Goal: Task Accomplishment & Management: Use online tool/utility

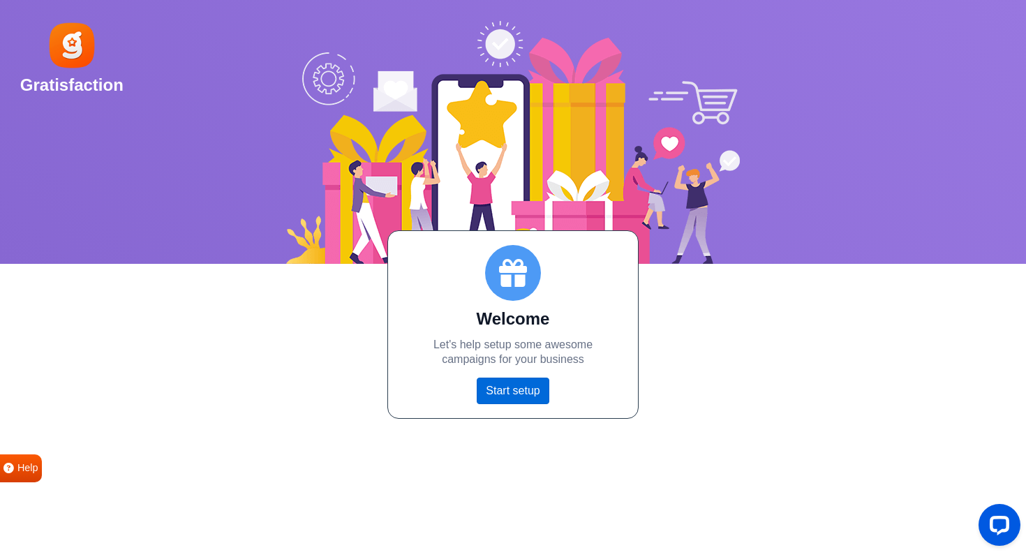
click at [518, 395] on link "Start setup" at bounding box center [513, 391] width 72 height 27
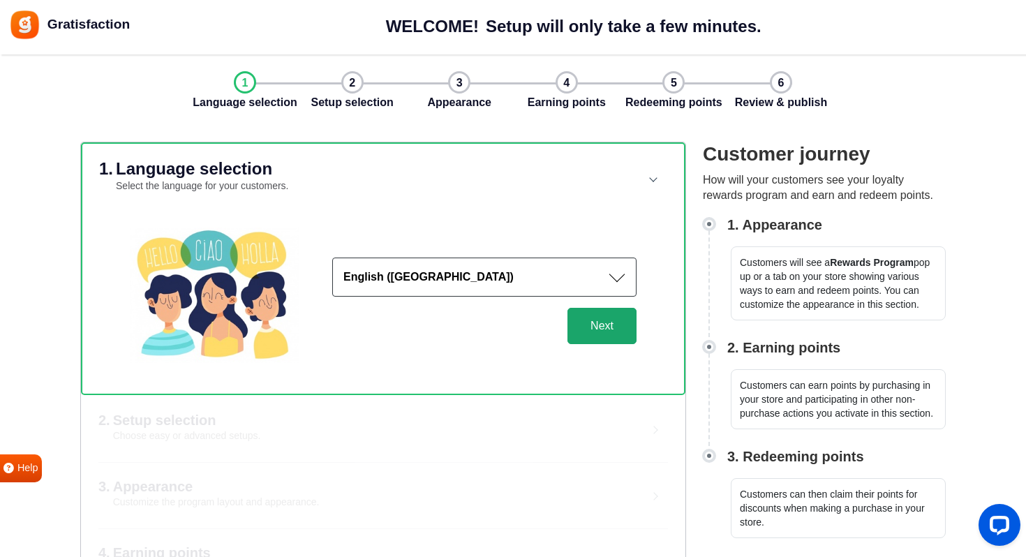
click at [616, 332] on button "Next" at bounding box center [602, 326] width 69 height 36
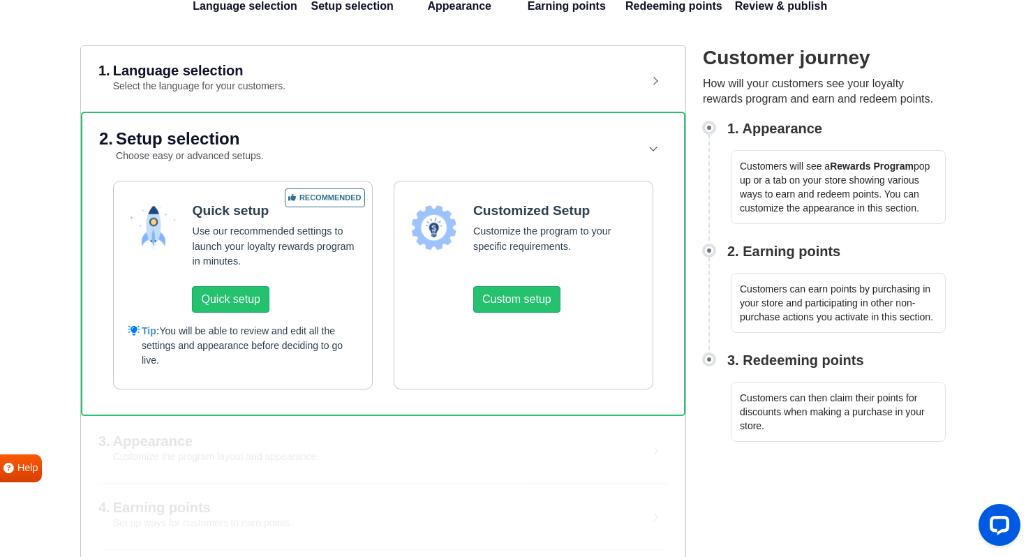
scroll to position [84, 0]
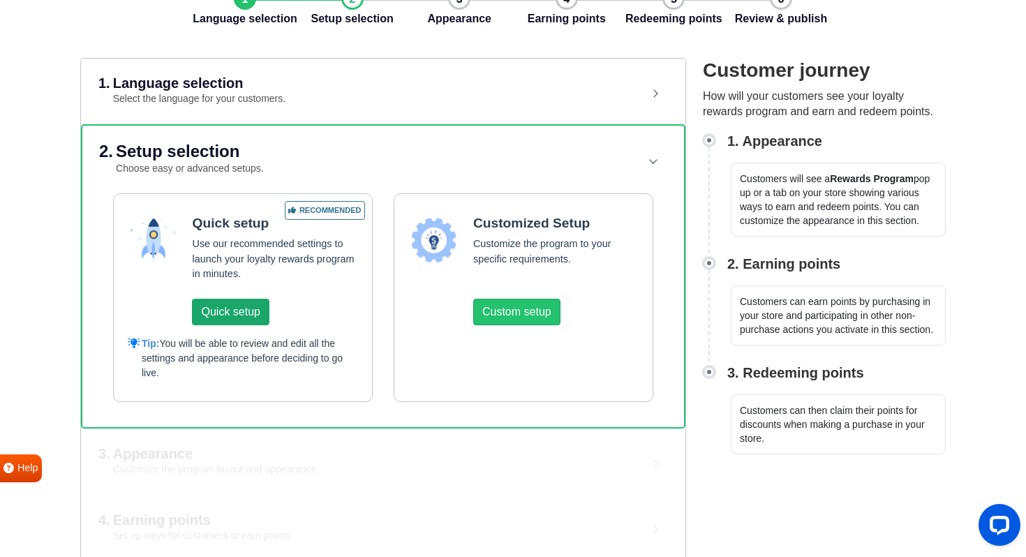
click at [242, 317] on button "Quick setup" at bounding box center [230, 312] width 77 height 27
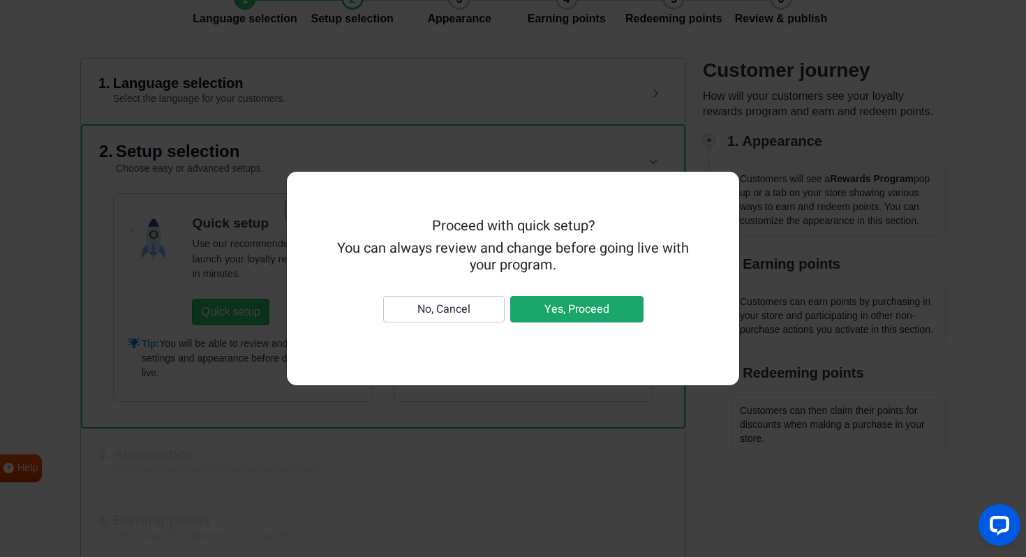
click at [537, 306] on button "Yes, Proceed" at bounding box center [576, 309] width 133 height 27
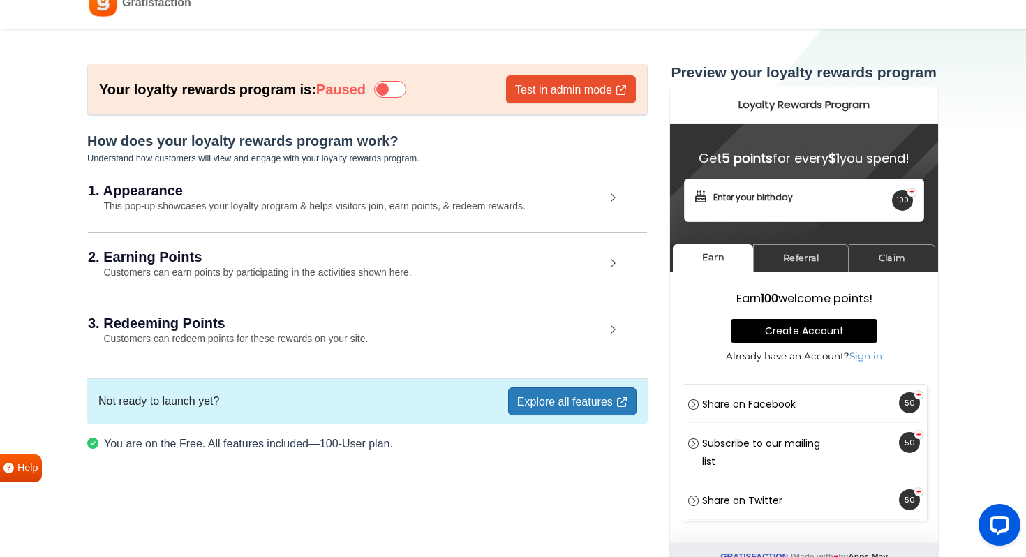
scroll to position [35, 0]
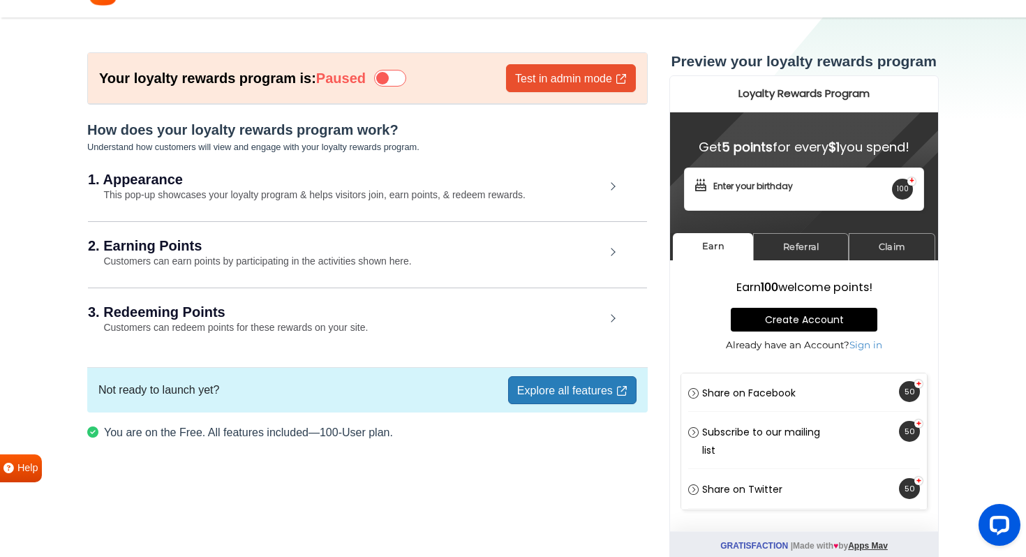
click at [421, 328] on div "3. Redeeming Points Customers can redeem points for these rewards on your site." at bounding box center [367, 320] width 559 height 65
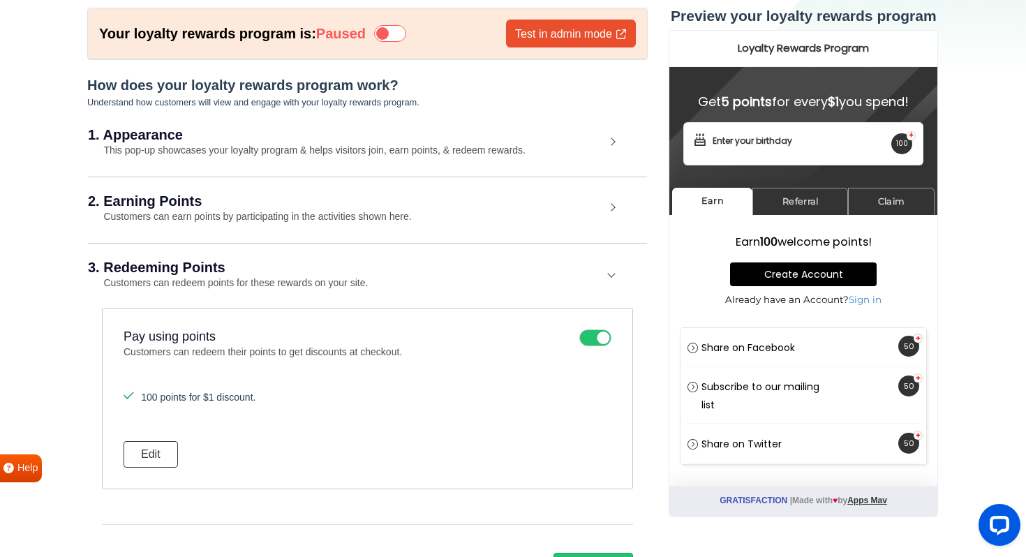
scroll to position [73, 0]
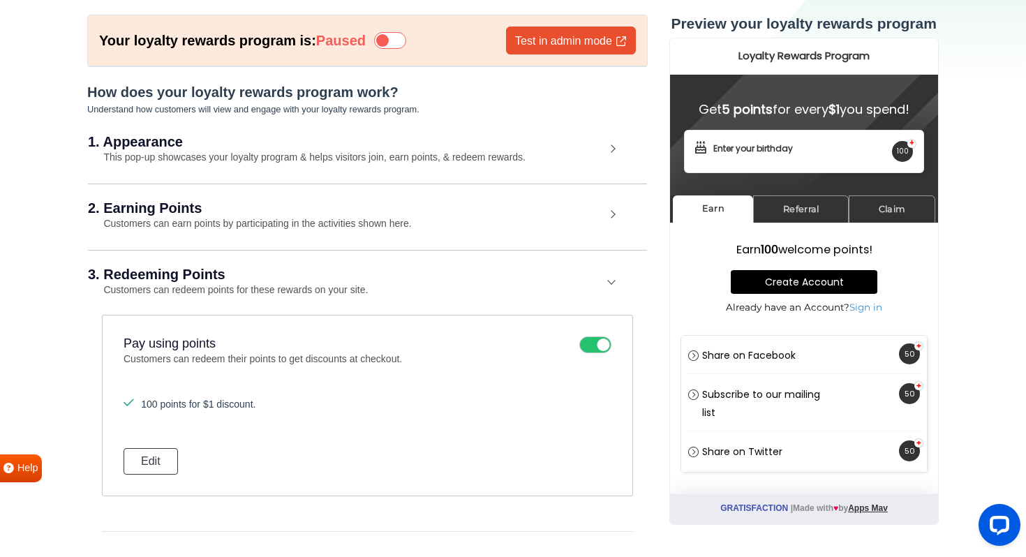
click at [418, 155] on small "This pop-up showcases your loyalty program & helps visitors join, earn points, …" at bounding box center [307, 157] width 438 height 11
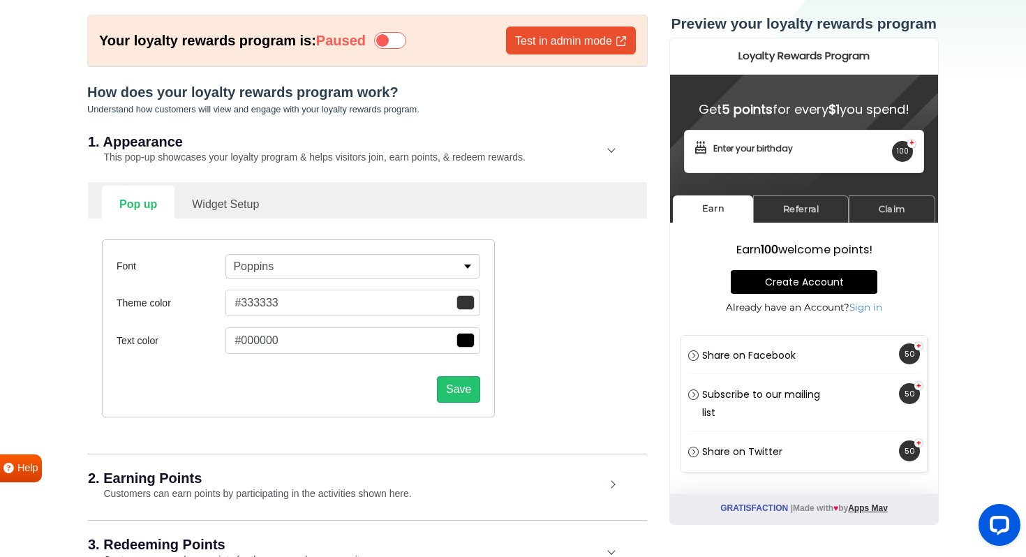
click at [471, 301] on span "button" at bounding box center [466, 302] width 18 height 15
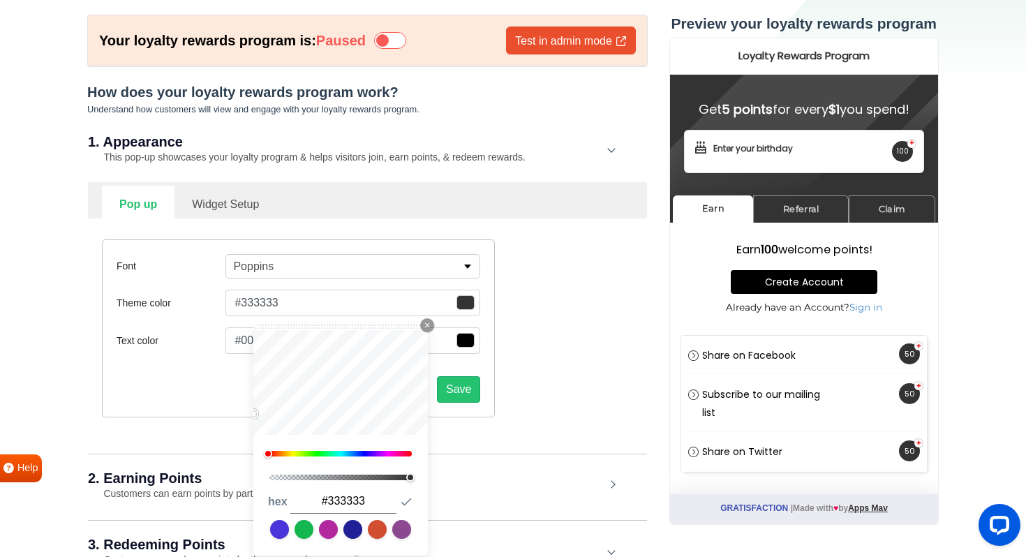
click at [329, 529] on link at bounding box center [328, 529] width 19 height 19
type input "#b2279e"
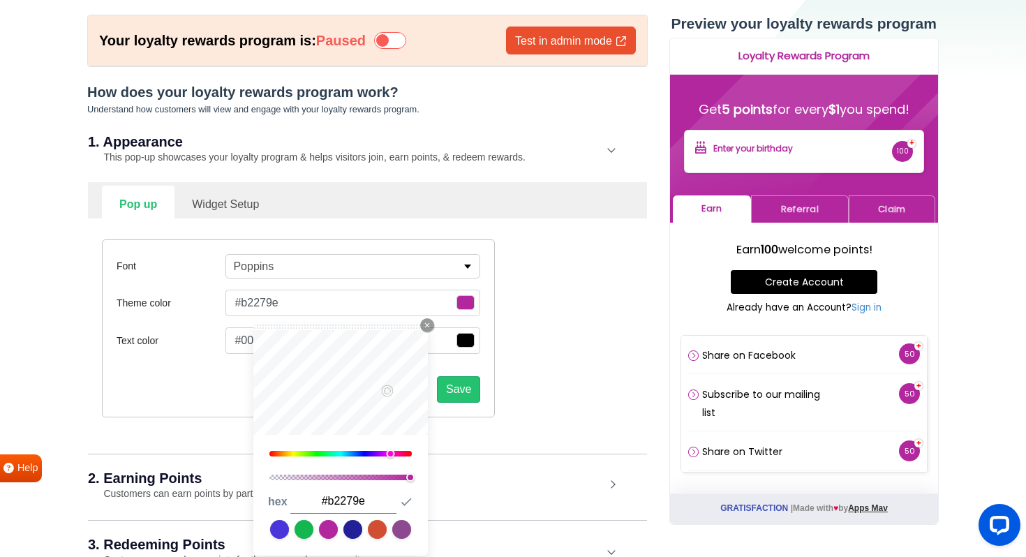
click at [408, 529] on link at bounding box center [401, 529] width 19 height 19
type input "#8c498f"
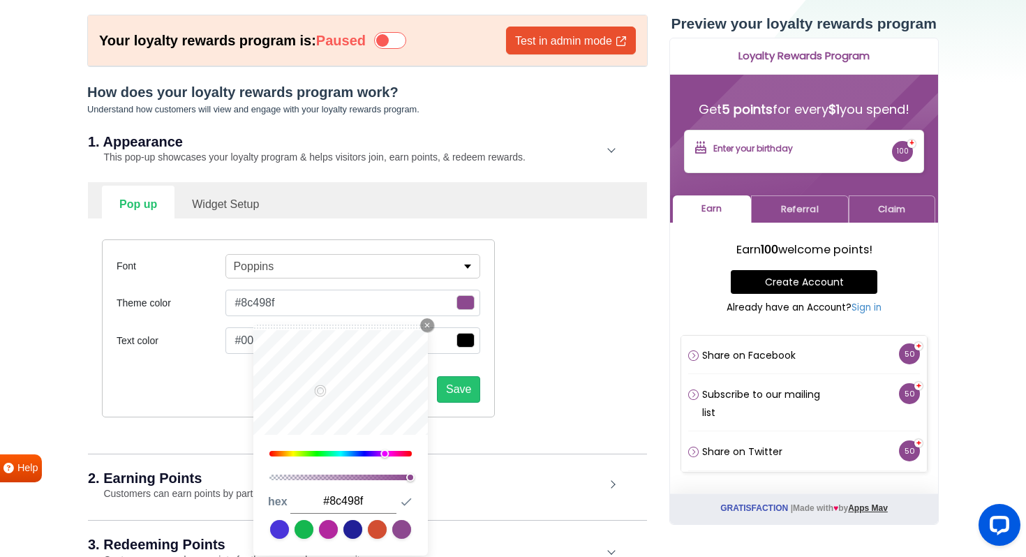
click at [325, 526] on link at bounding box center [328, 529] width 19 height 19
type input "#b2279e"
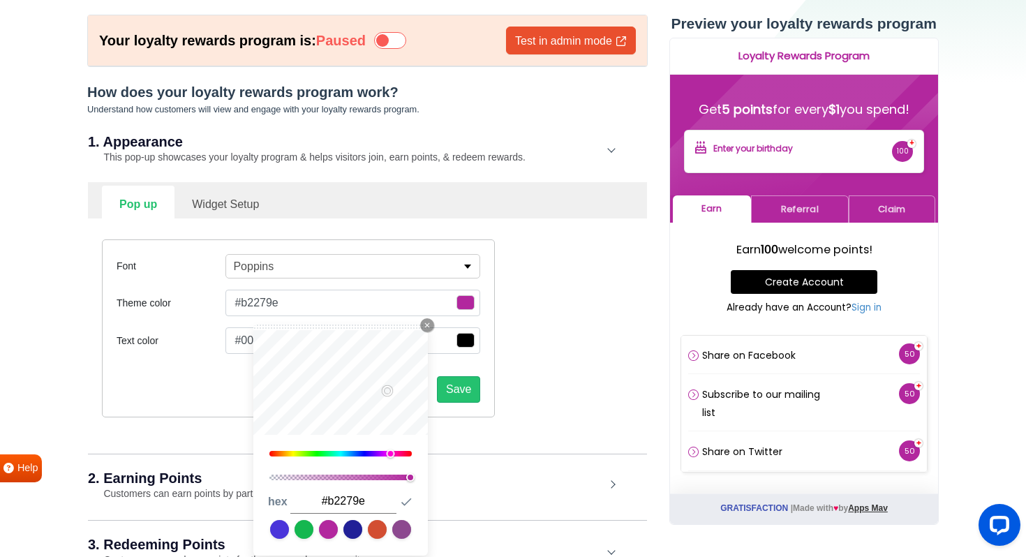
click at [400, 524] on link at bounding box center [401, 529] width 19 height 19
type input "#8c498f"
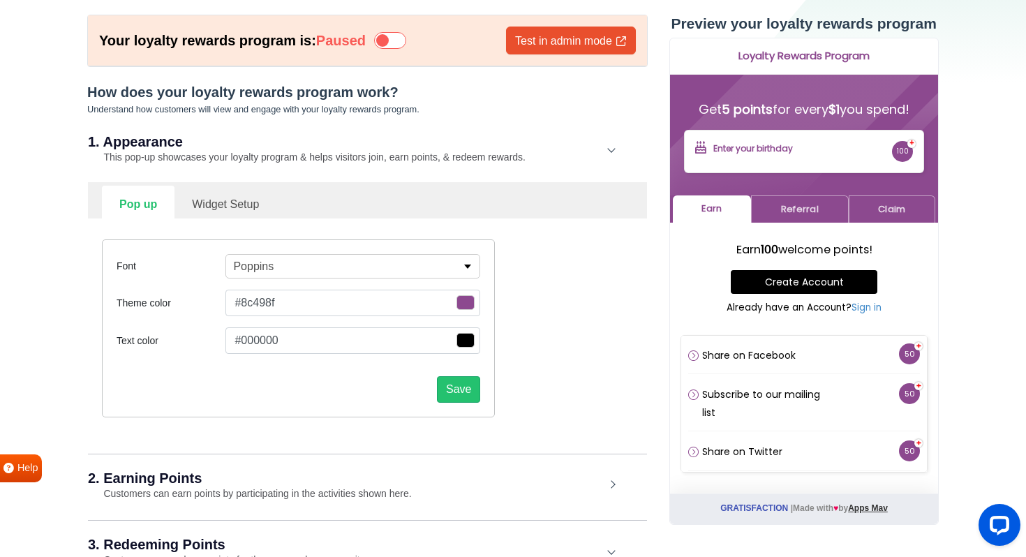
click at [415, 269] on button "Poppins" at bounding box center [353, 266] width 255 height 24
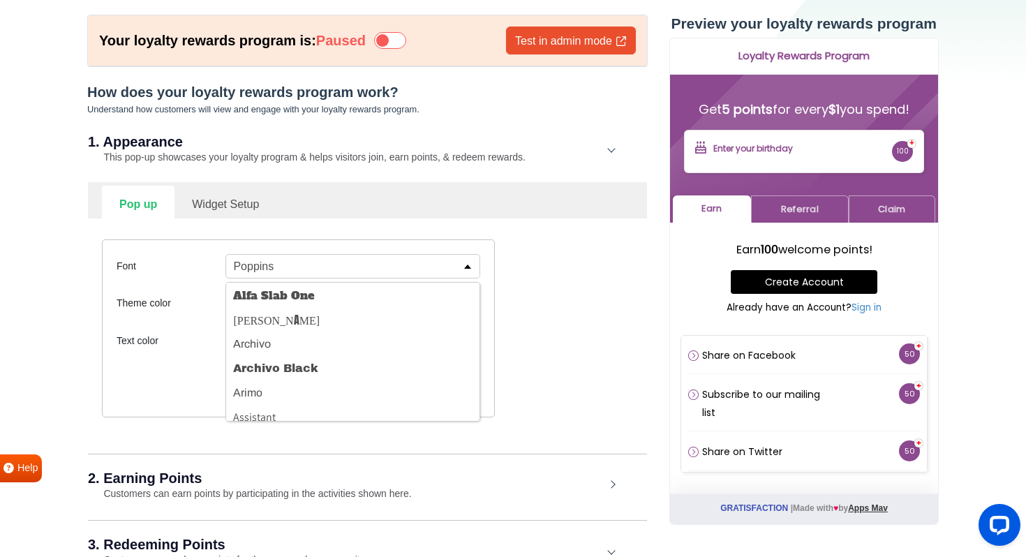
click at [408, 265] on button "Poppins" at bounding box center [353, 266] width 255 height 24
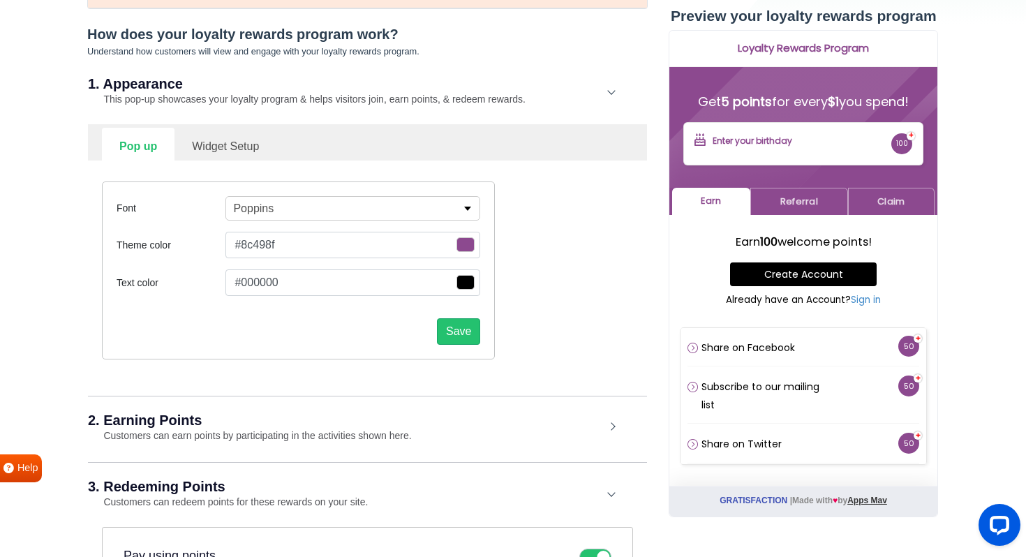
scroll to position [143, 0]
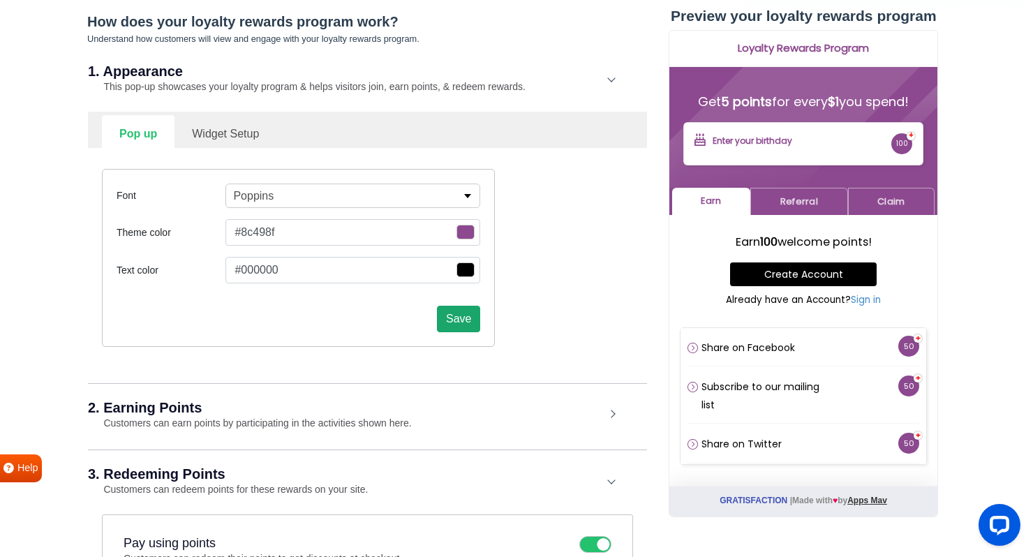
click at [457, 325] on button "Save" at bounding box center [458, 319] width 43 height 27
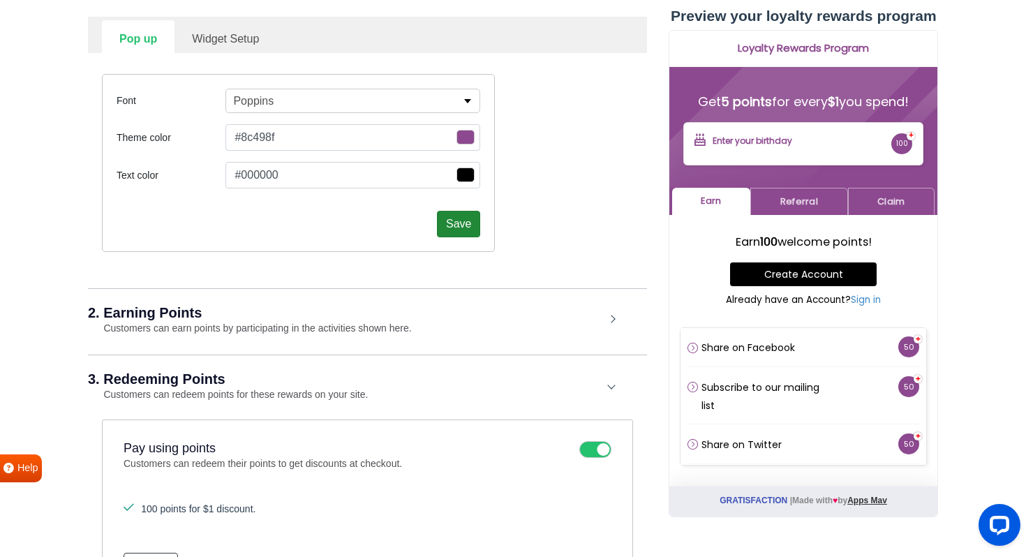
scroll to position [240, 0]
click at [616, 327] on div "2. Earning Points Customers can earn points by participating in the activities …" at bounding box center [367, 319] width 559 height 65
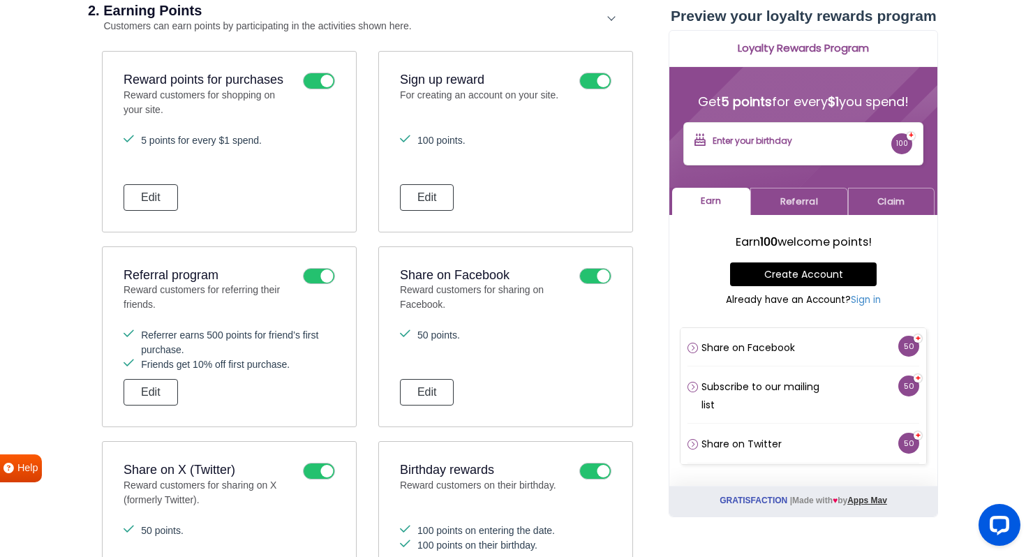
scroll to position [550, 0]
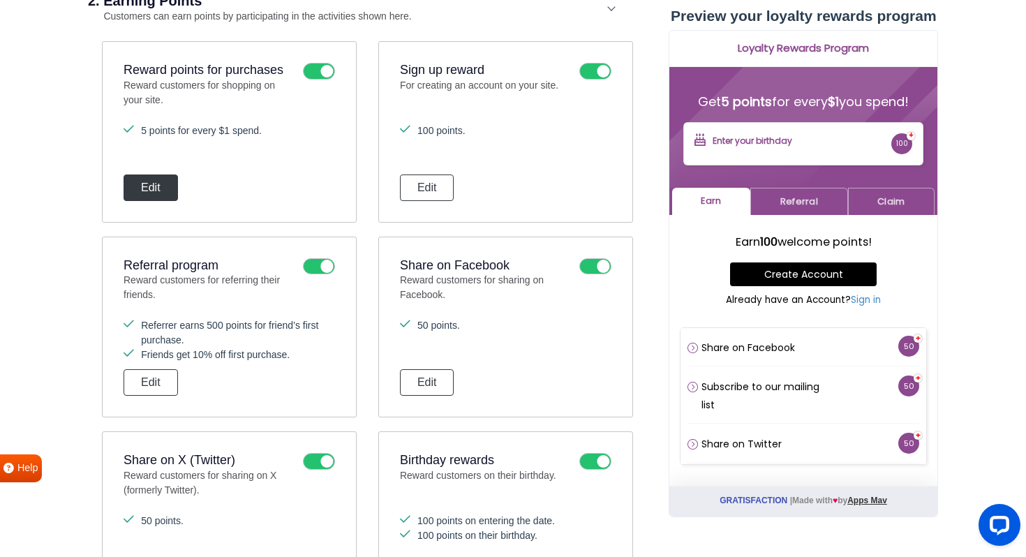
click at [165, 193] on button "Edit" at bounding box center [151, 188] width 54 height 27
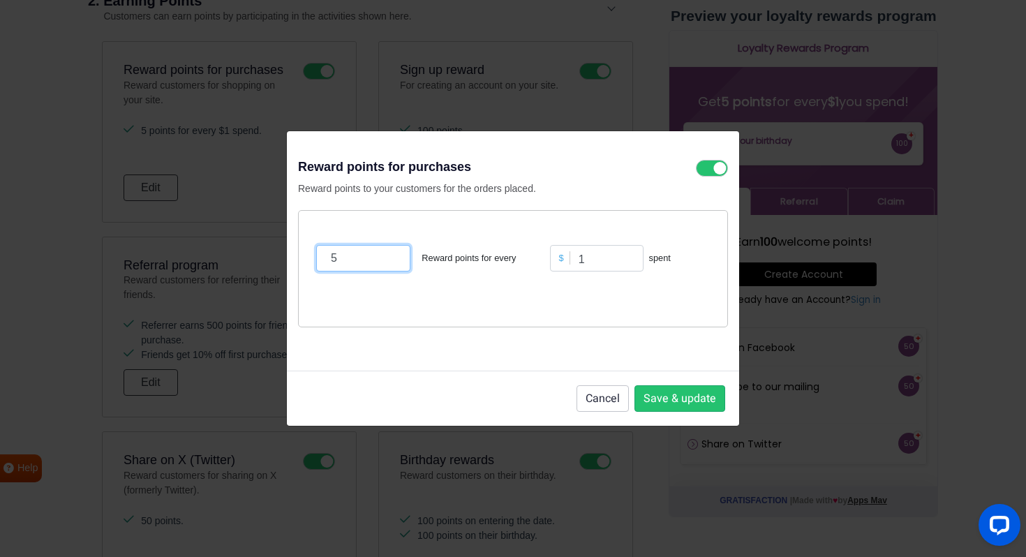
click at [361, 256] on input "5" at bounding box center [363, 258] width 94 height 27
type input "1"
type input "5"
click at [692, 400] on button "Save & update" at bounding box center [680, 398] width 91 height 27
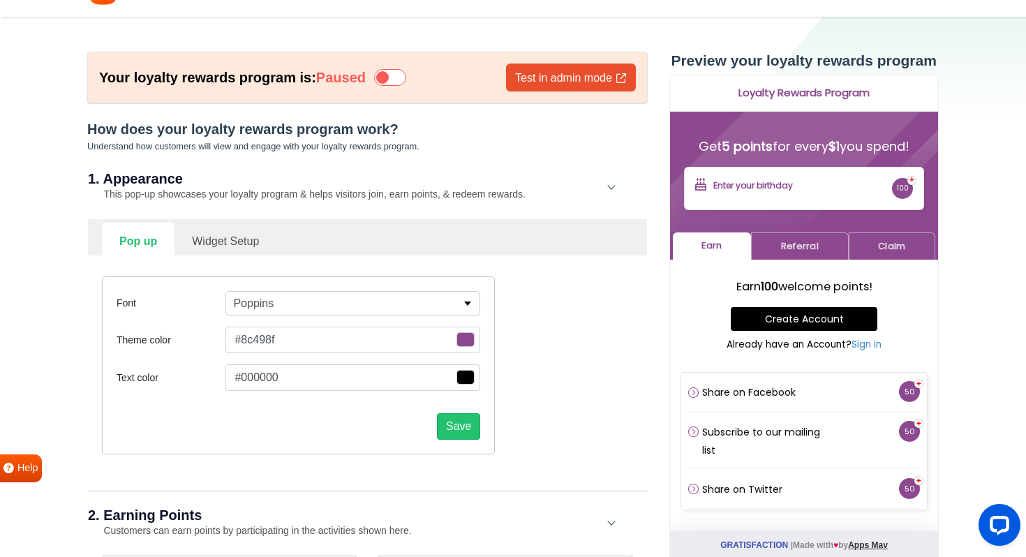
scroll to position [0, 0]
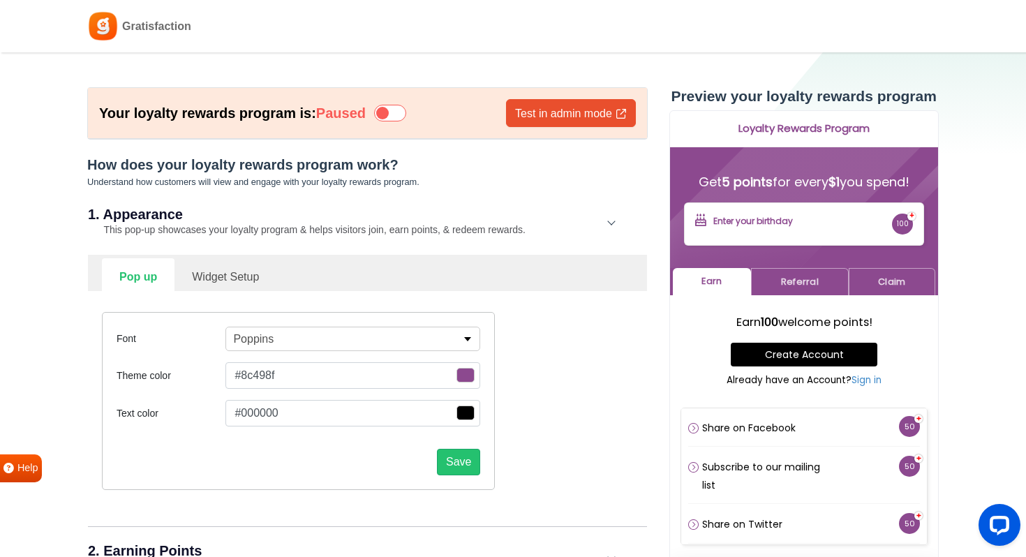
click at [235, 279] on link "Widget Setup" at bounding box center [226, 275] width 102 height 34
select select "right"
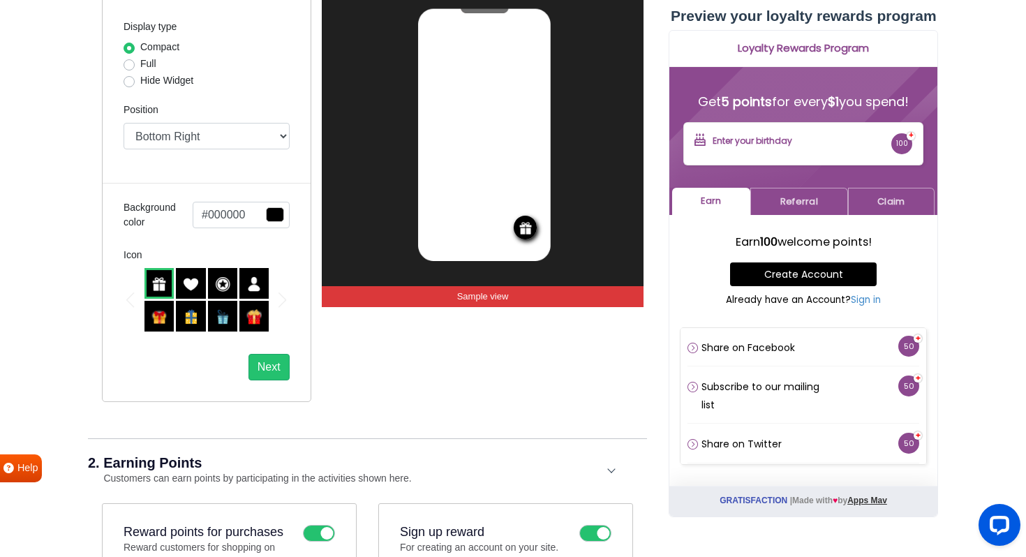
scroll to position [348, 0]
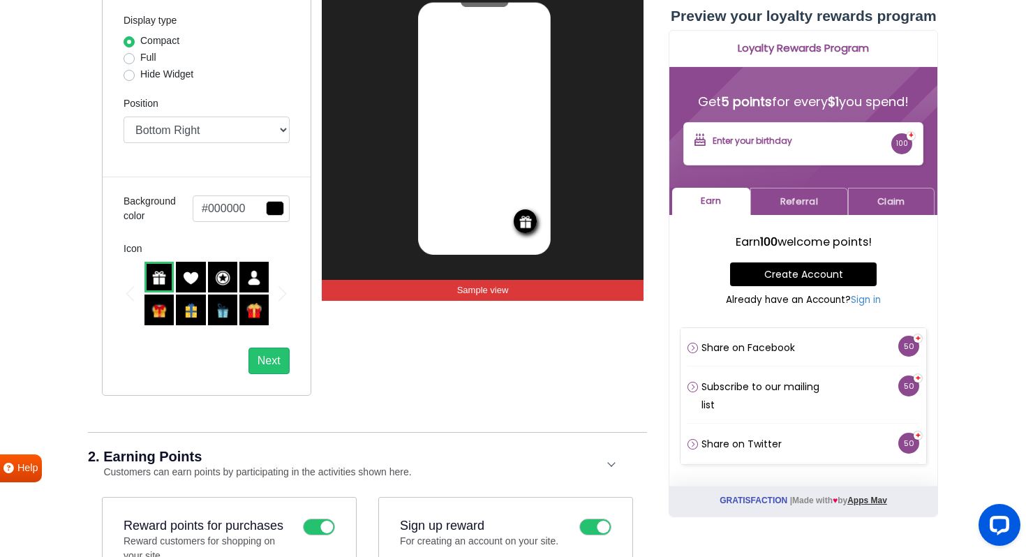
click at [277, 210] on span "button" at bounding box center [275, 208] width 18 height 15
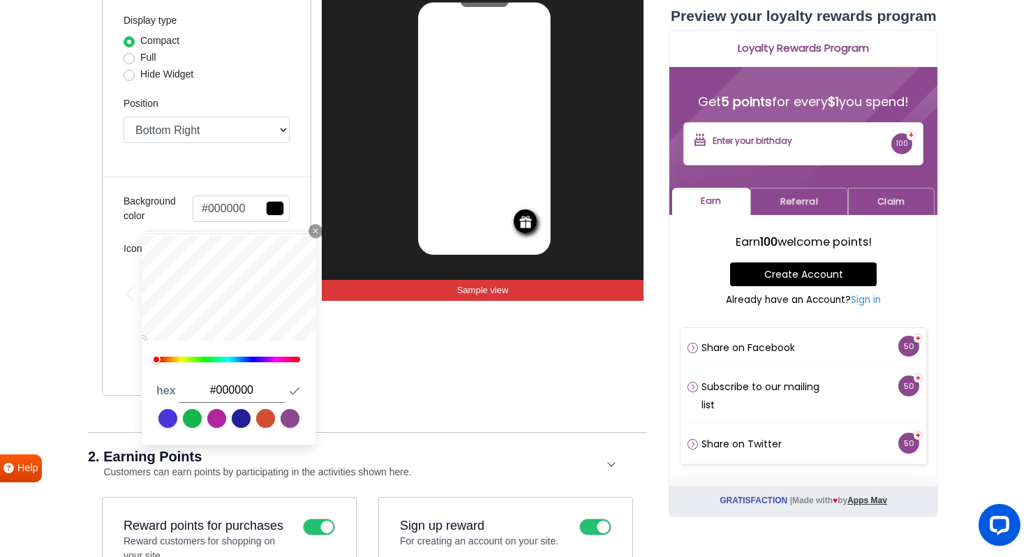
click at [294, 415] on link at bounding box center [290, 418] width 19 height 19
type input "#8c498f"
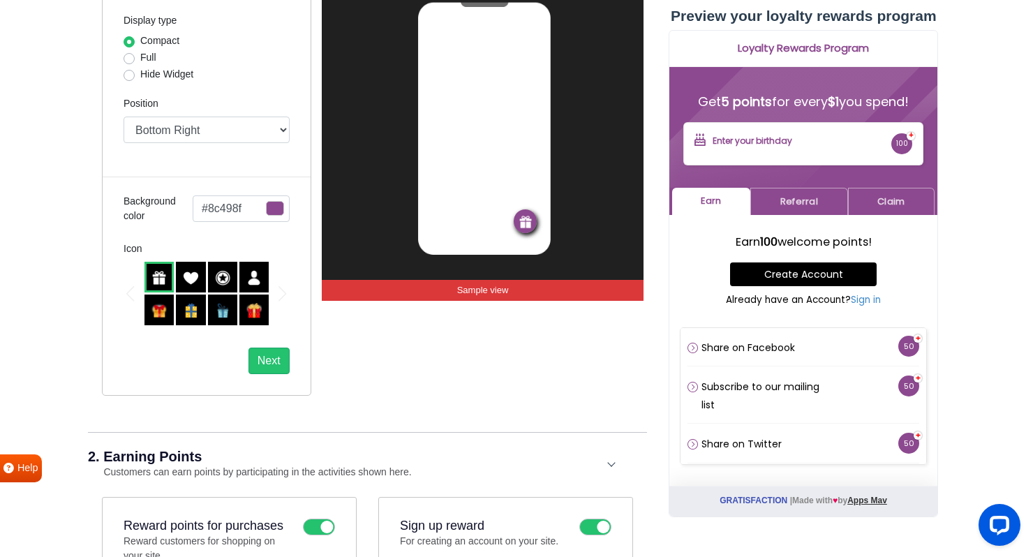
click at [248, 173] on div "Display type Compact Full Hide Widget Position Top Right Top Left Top Center Bo…" at bounding box center [206, 193] width 209 height 406
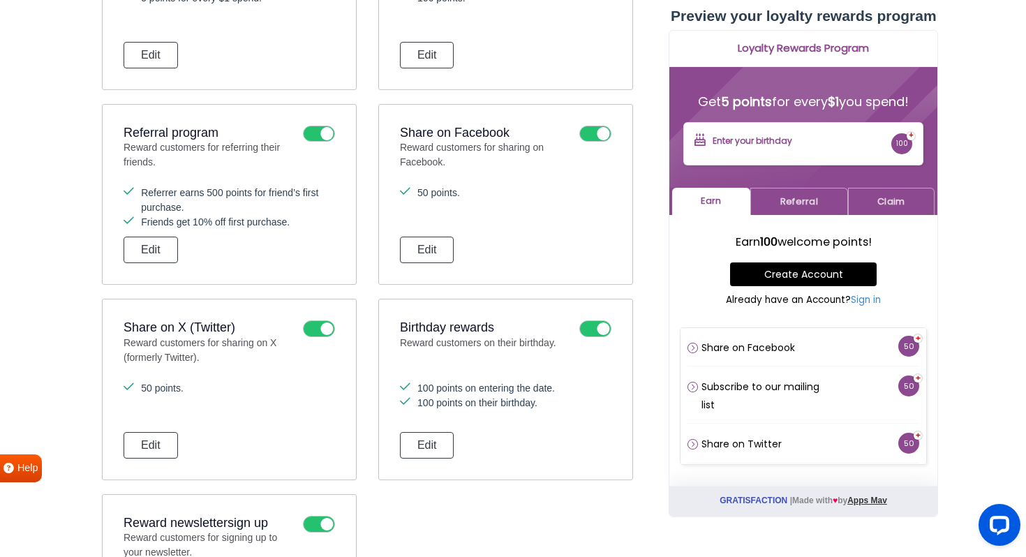
scroll to position [936, 0]
click at [442, 251] on button "Edit" at bounding box center [427, 250] width 54 height 27
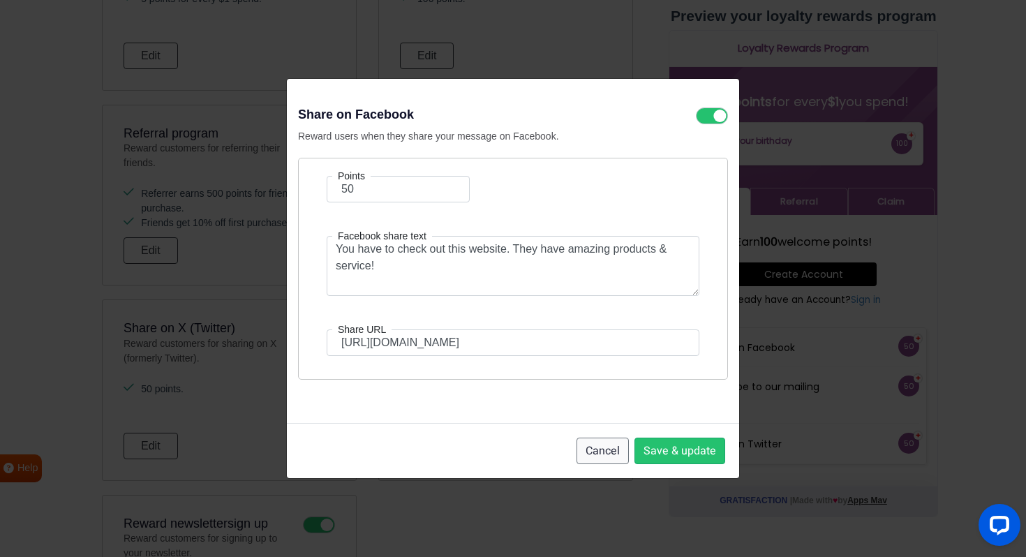
click at [606, 450] on button "Cancel" at bounding box center [603, 451] width 52 height 27
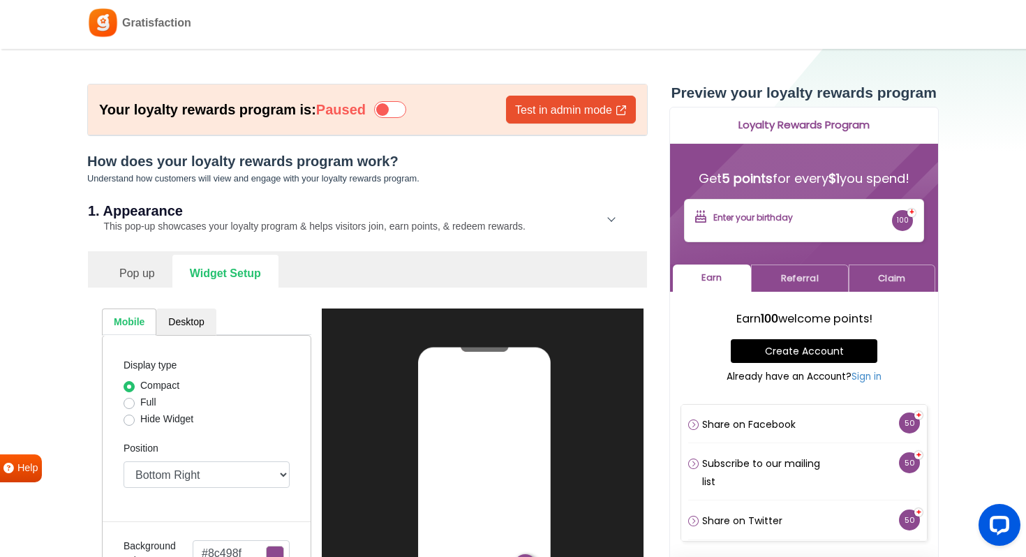
scroll to position [0, 0]
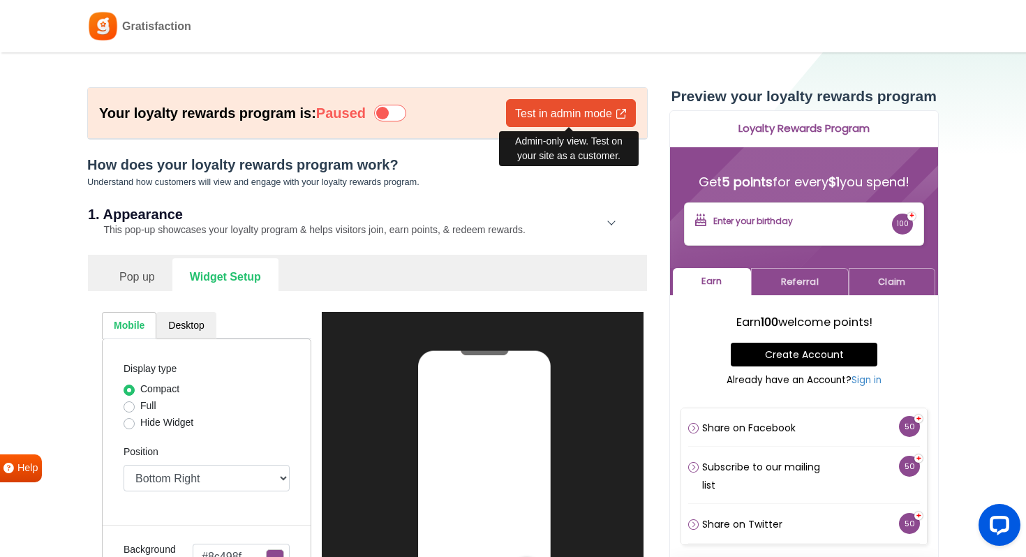
click at [538, 112] on link "Test in admin mode" at bounding box center [571, 113] width 130 height 28
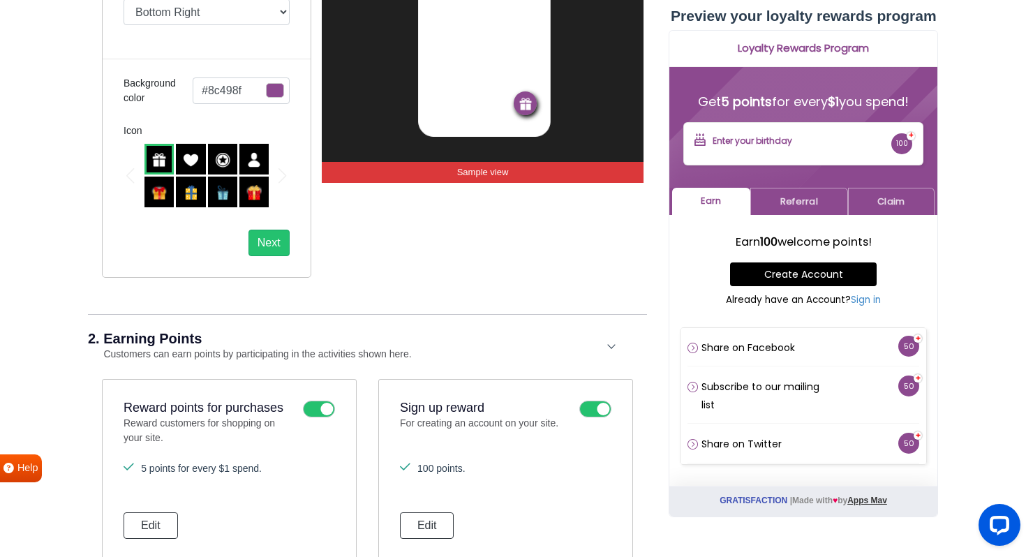
scroll to position [466, 0]
click at [261, 247] on button "Next" at bounding box center [269, 243] width 41 height 27
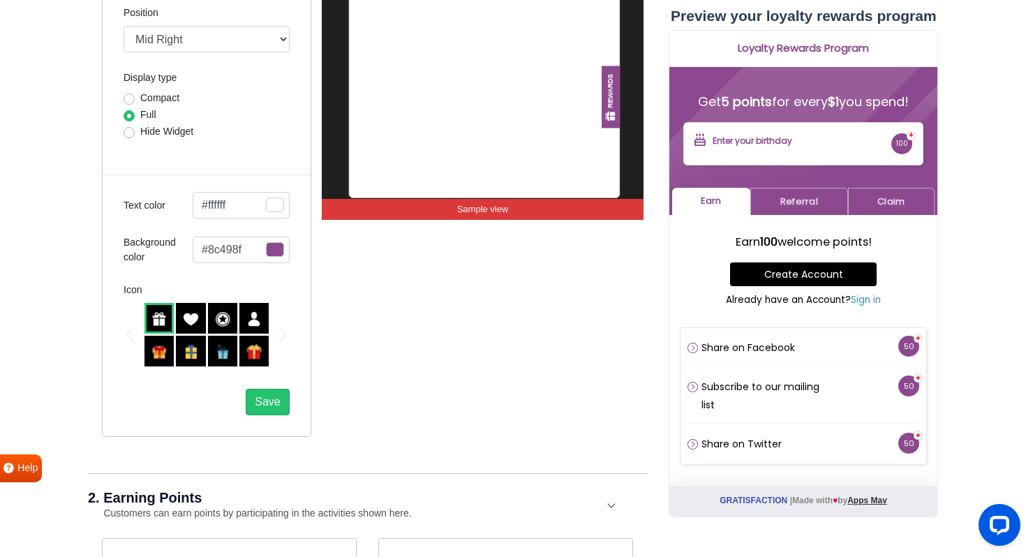
scroll to position [351, 0]
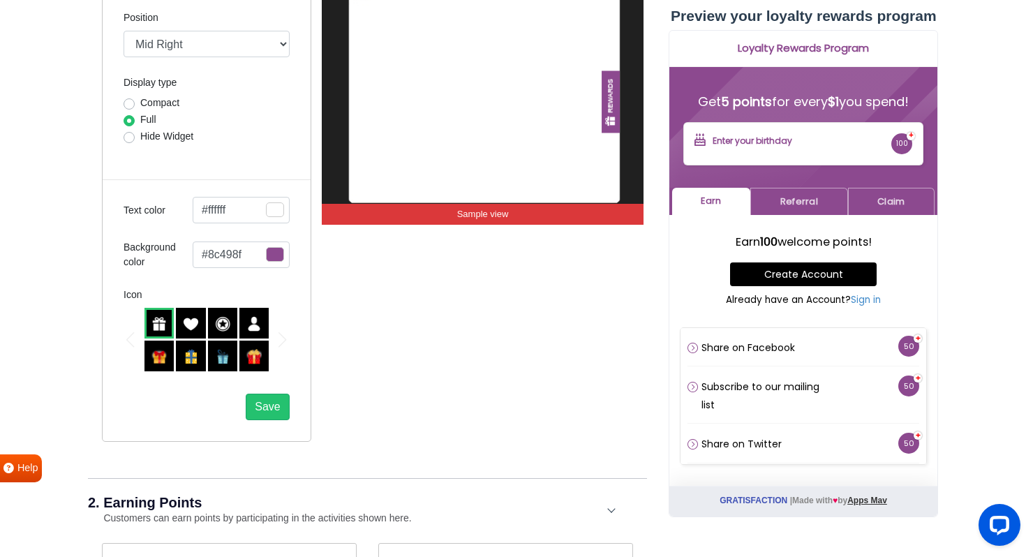
click at [140, 107] on label "Compact" at bounding box center [159, 103] width 39 height 15
click at [128, 107] on input "Compact" at bounding box center [129, 103] width 11 height 14
radio input "true"
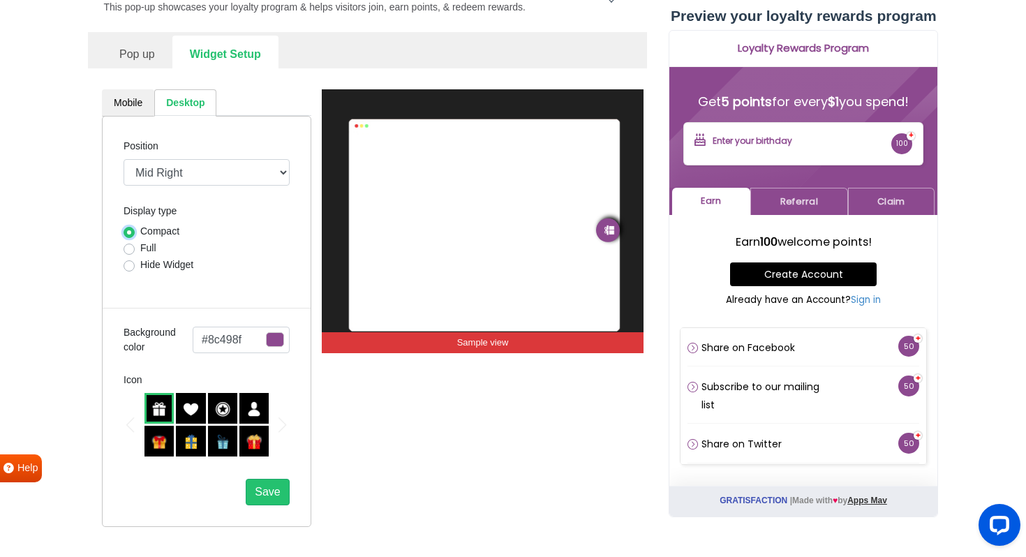
scroll to position [229, 0]
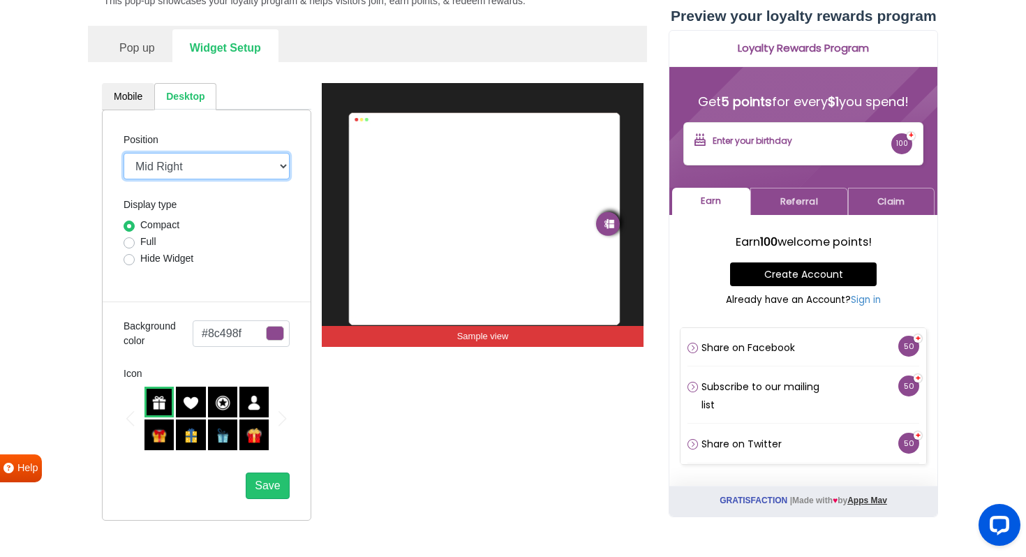
click at [187, 168] on select "Mid Right Mid Left Top Bar Top Left Top Right Top Center Bottom Bar Bottom Left…" at bounding box center [207, 166] width 166 height 27
click at [140, 247] on label "Full" at bounding box center [148, 242] width 16 height 15
click at [134, 247] on input "Full" at bounding box center [129, 242] width 11 height 14
radio input "true"
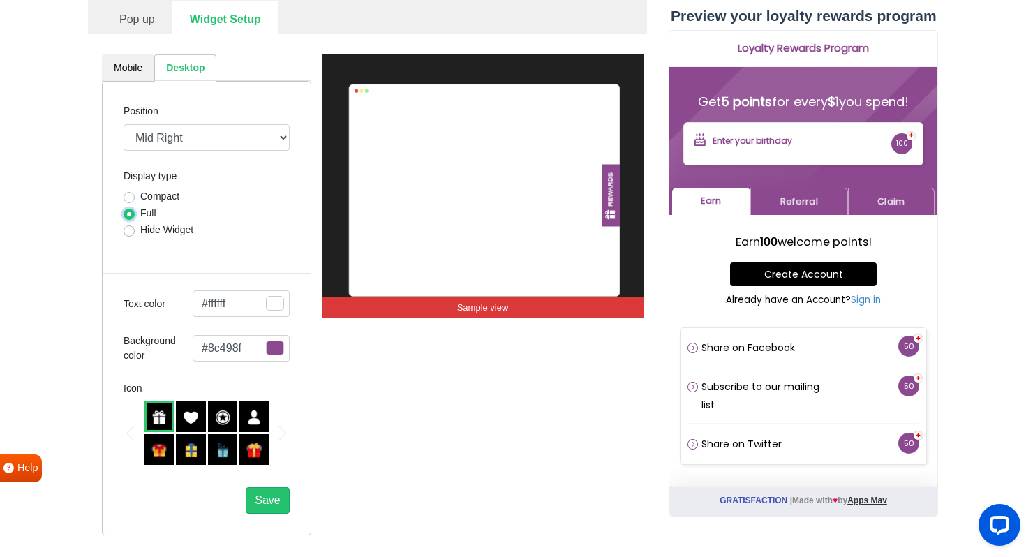
scroll to position [265, 0]
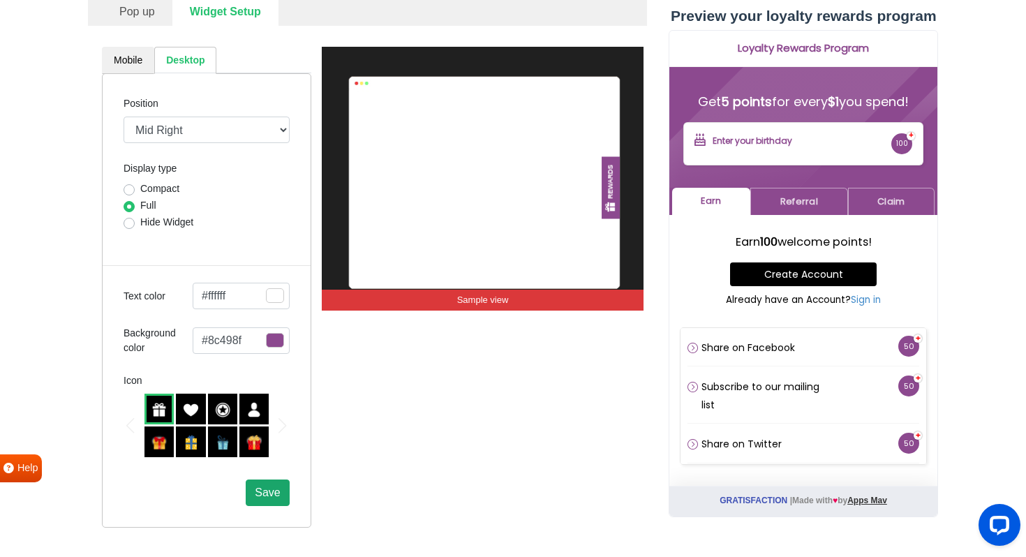
click at [267, 493] on span "Save" at bounding box center [267, 493] width 25 height 12
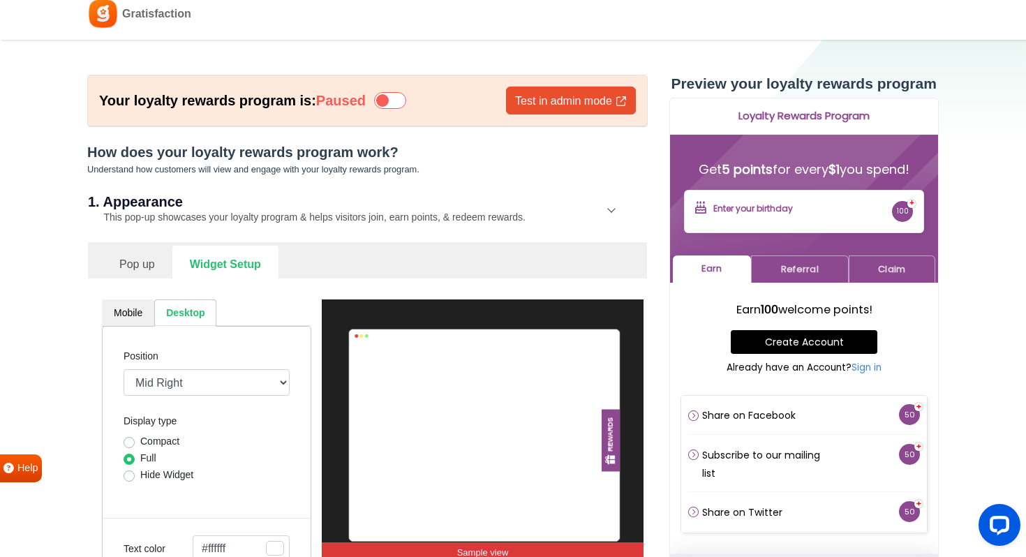
scroll to position [0, 0]
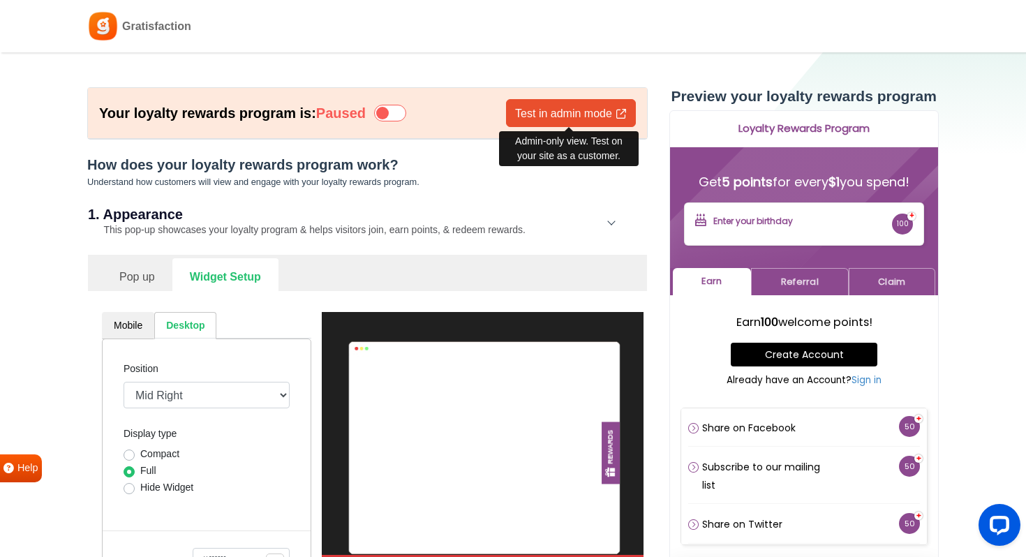
click at [530, 117] on link "Test in admin mode" at bounding box center [571, 113] width 130 height 28
click at [388, 113] on icon at bounding box center [390, 113] width 32 height 17
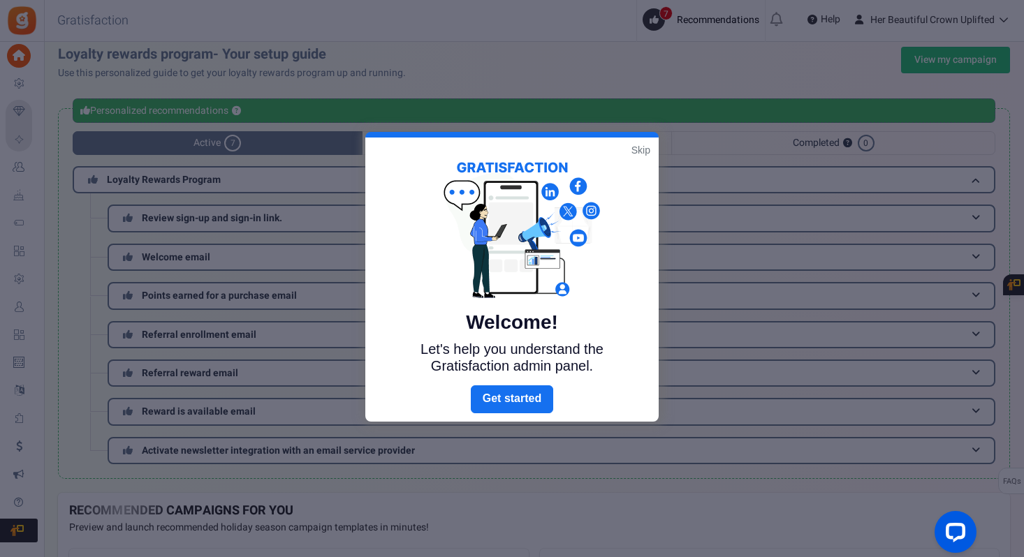
scroll to position [12, 0]
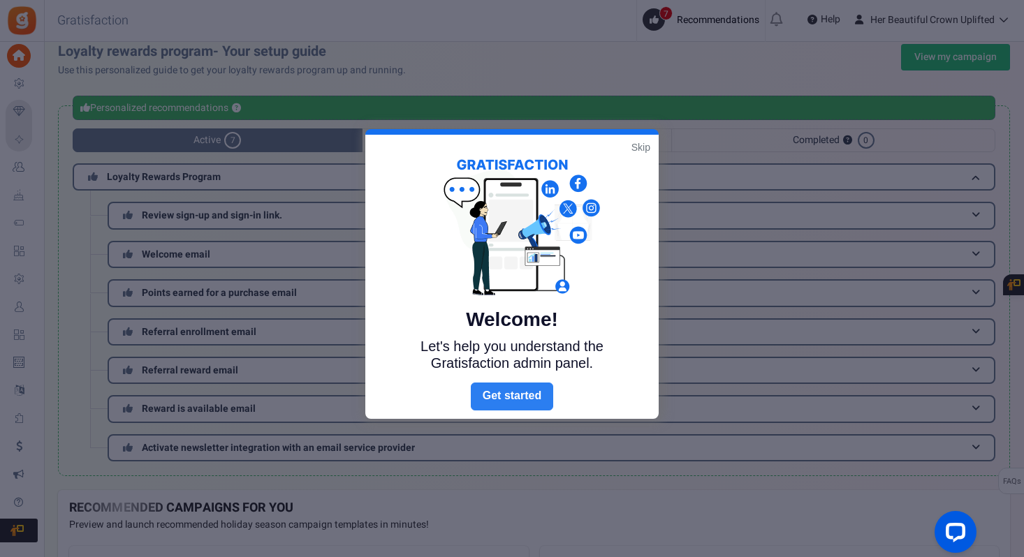
click at [496, 402] on link "Next" at bounding box center [512, 397] width 82 height 28
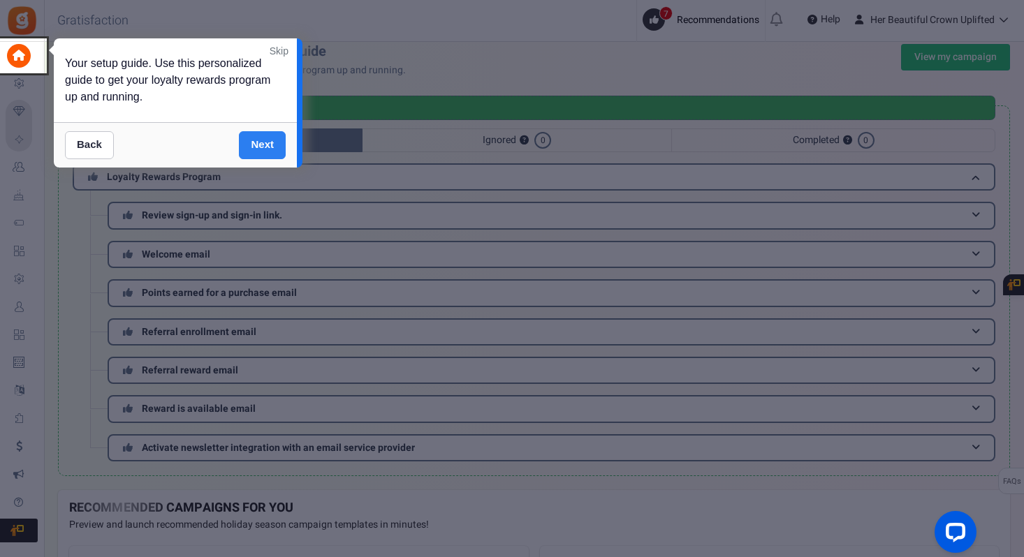
click at [258, 147] on link "Next" at bounding box center [262, 145] width 47 height 28
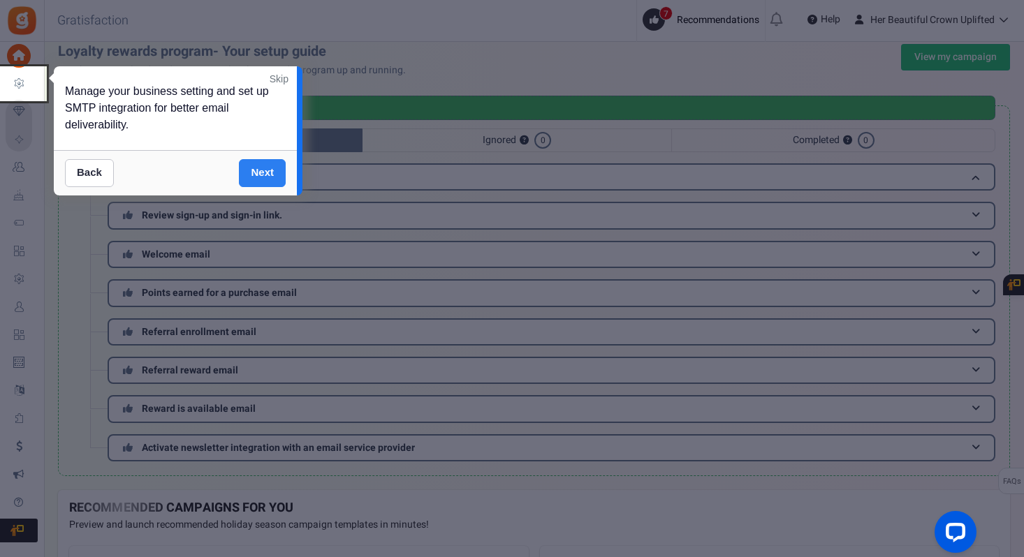
click at [254, 179] on link "Next" at bounding box center [262, 173] width 47 height 28
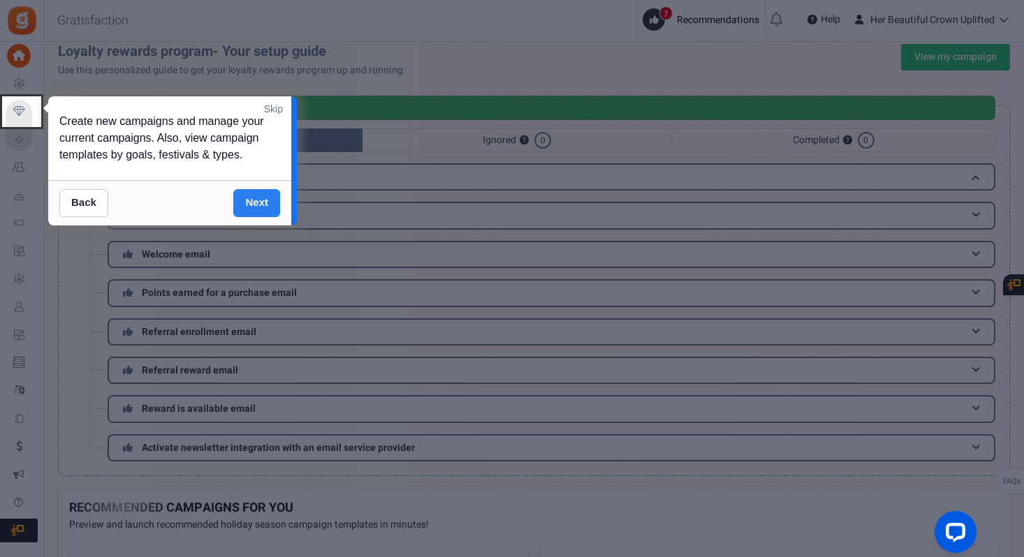
click at [253, 211] on link "Next" at bounding box center [256, 203] width 47 height 28
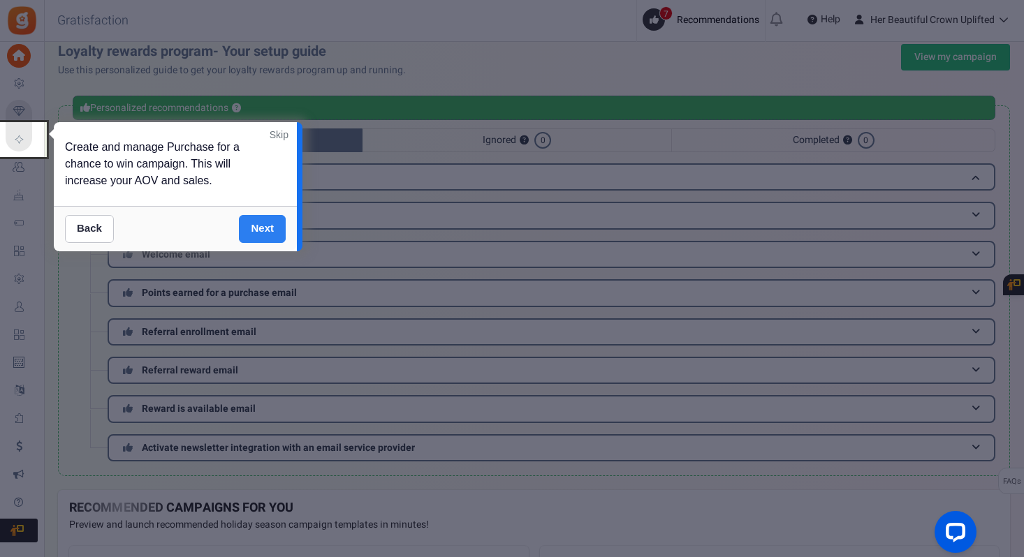
click at [261, 226] on link "Next" at bounding box center [262, 229] width 47 height 28
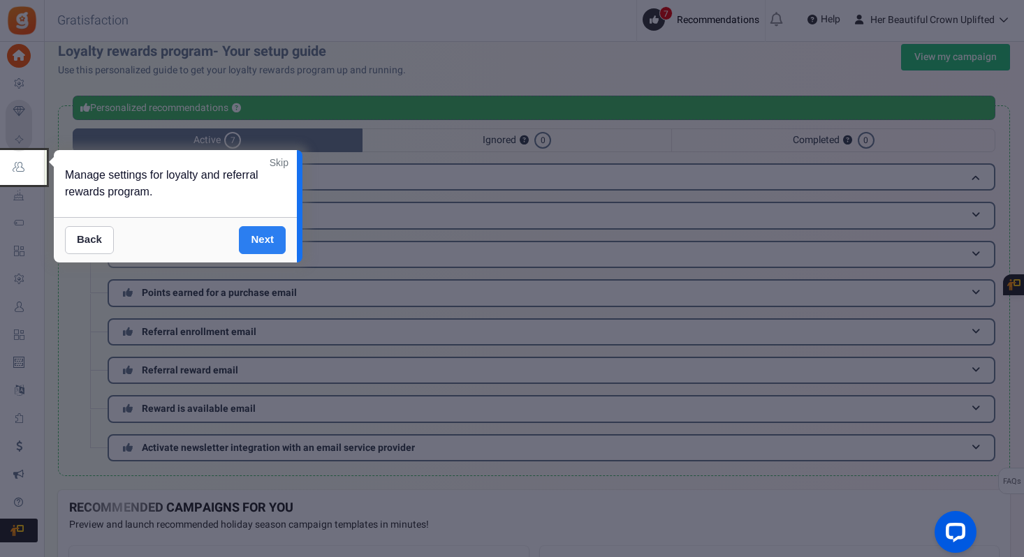
click at [265, 242] on link "Next" at bounding box center [262, 240] width 47 height 28
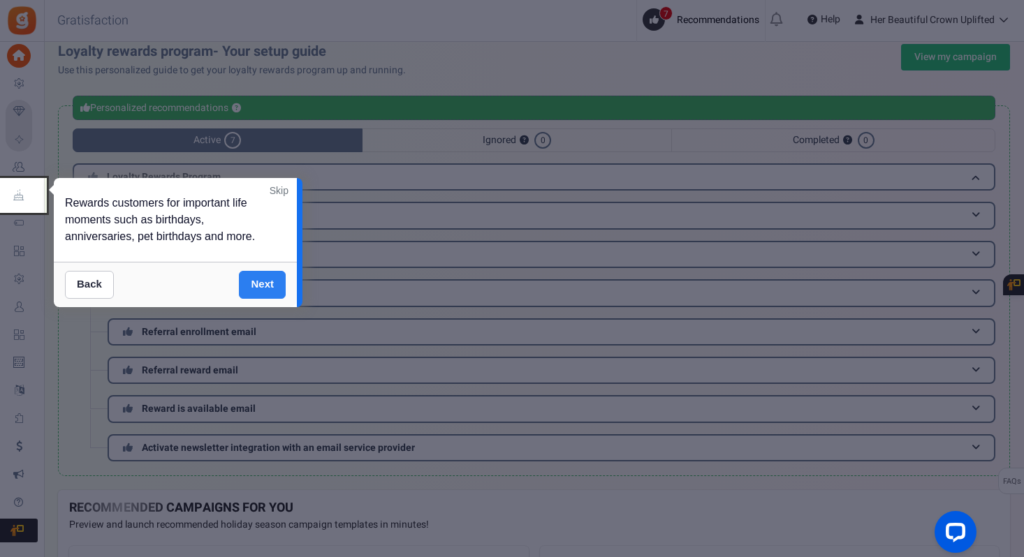
click at [269, 286] on link "Next" at bounding box center [262, 285] width 47 height 28
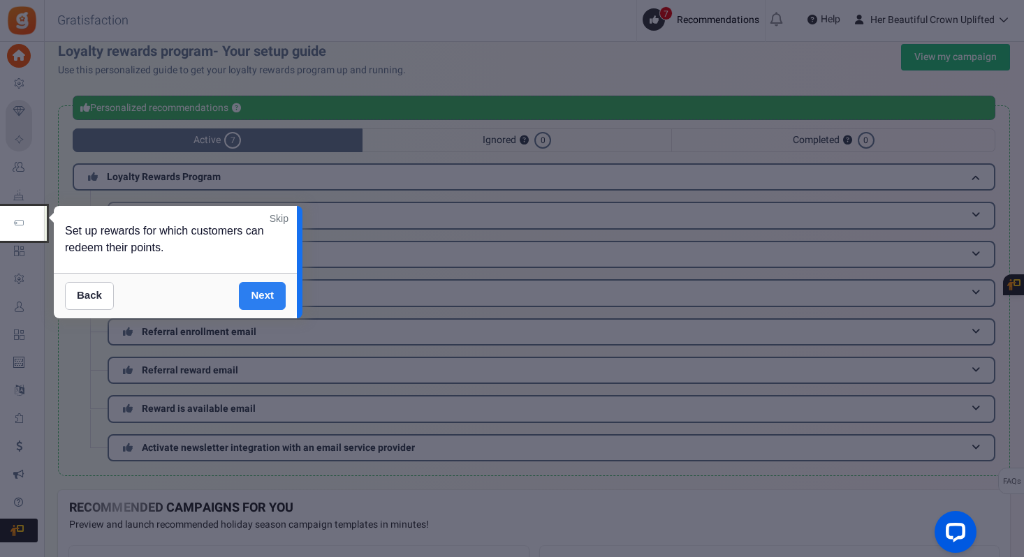
click at [263, 299] on link "Next" at bounding box center [262, 296] width 47 height 28
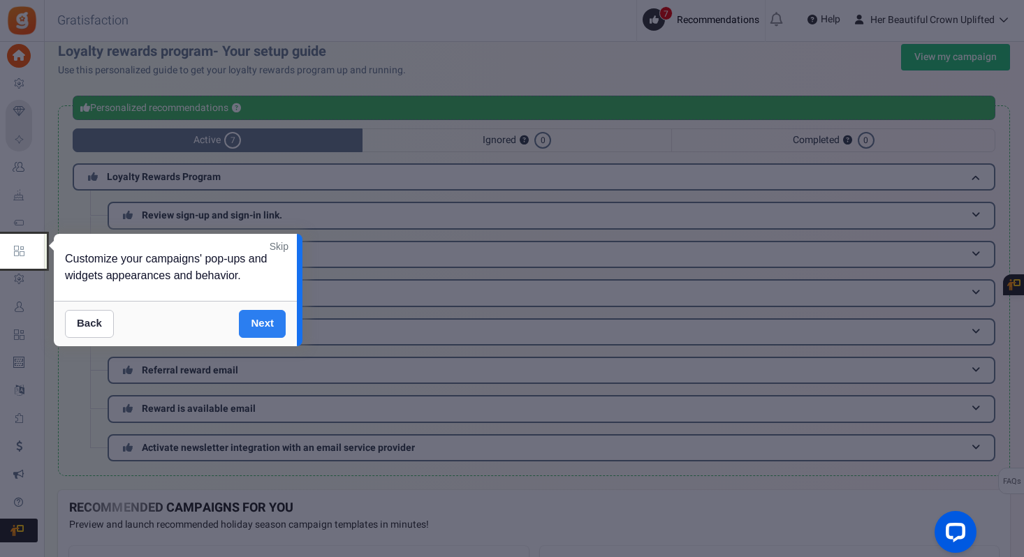
click at [258, 320] on link "Next" at bounding box center [262, 324] width 47 height 28
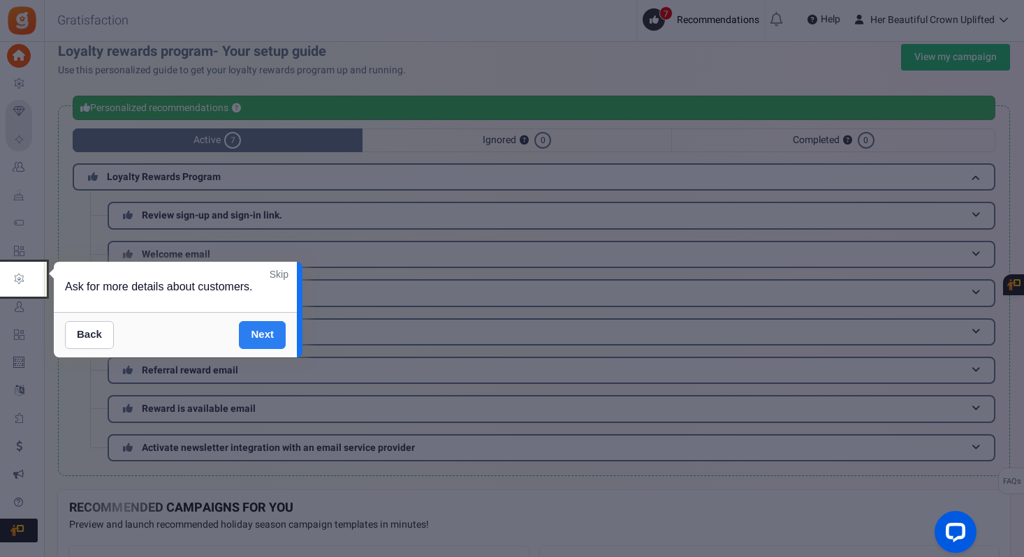
click at [263, 338] on link "Next" at bounding box center [262, 335] width 47 height 28
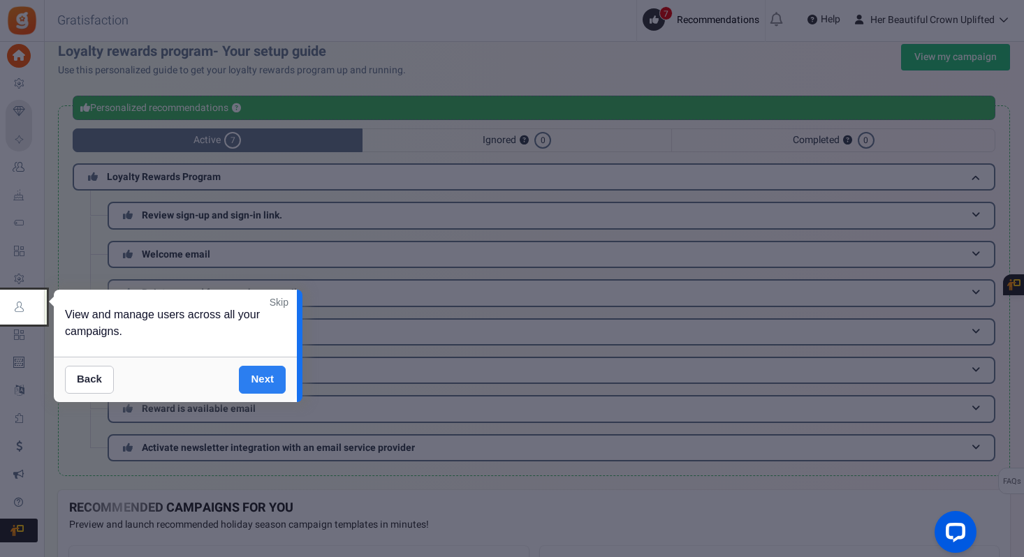
click at [260, 386] on link "Next" at bounding box center [262, 380] width 47 height 28
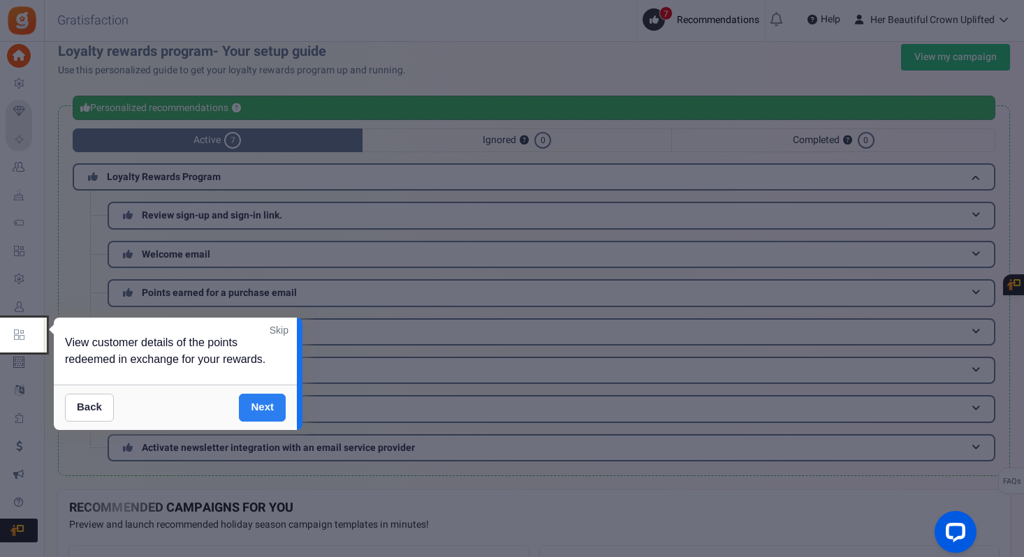
click at [263, 407] on link "Next" at bounding box center [262, 408] width 47 height 28
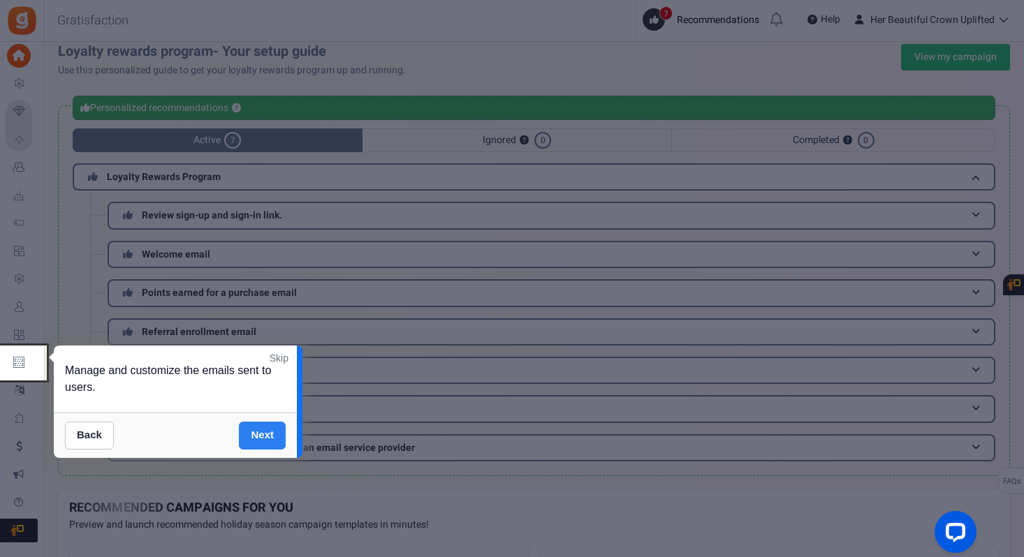
click at [270, 446] on link "Next" at bounding box center [262, 436] width 47 height 28
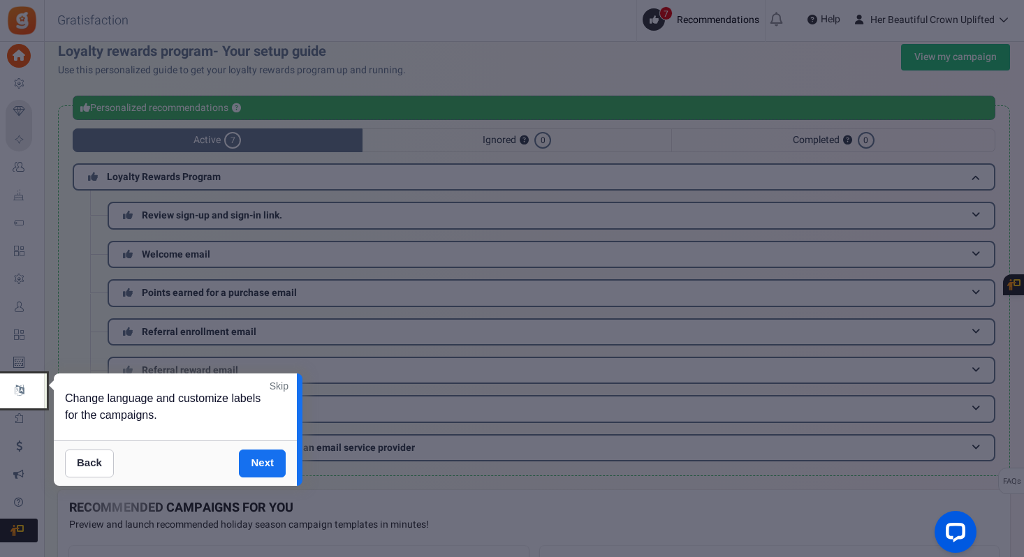
click at [288, 388] on link "Skip" at bounding box center [279, 386] width 19 height 14
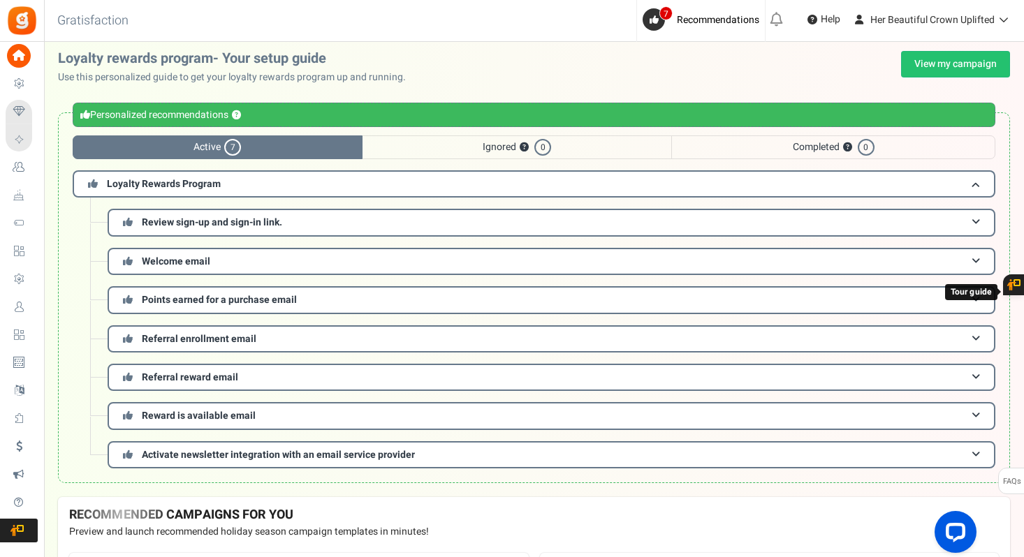
scroll to position [0, 0]
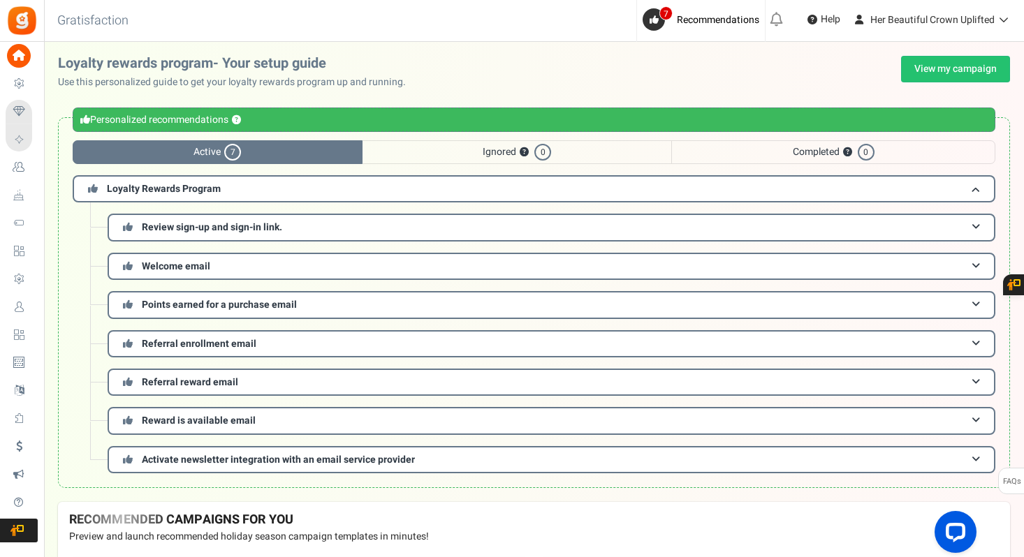
click at [242, 152] on span "Active 7" at bounding box center [218, 152] width 290 height 24
click at [961, 76] on link "View my campaign" at bounding box center [955, 69] width 109 height 27
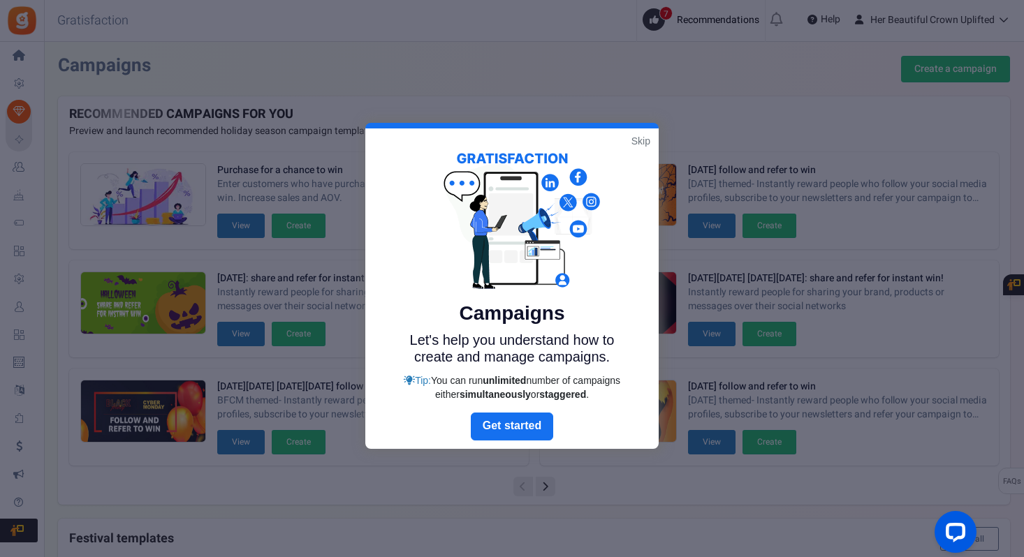
click at [645, 137] on link "Skip" at bounding box center [640, 141] width 19 height 14
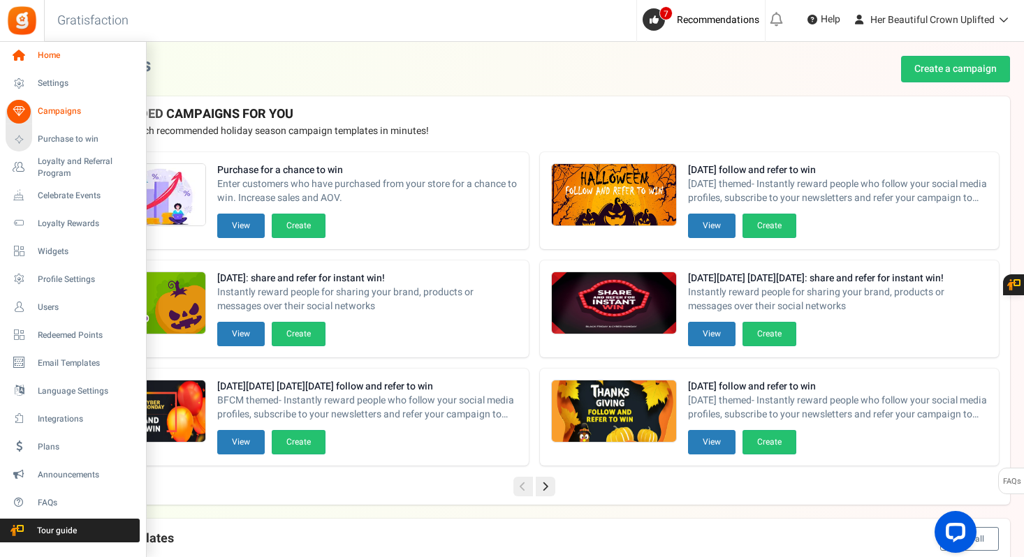
click at [43, 54] on span "Home" at bounding box center [87, 56] width 98 height 12
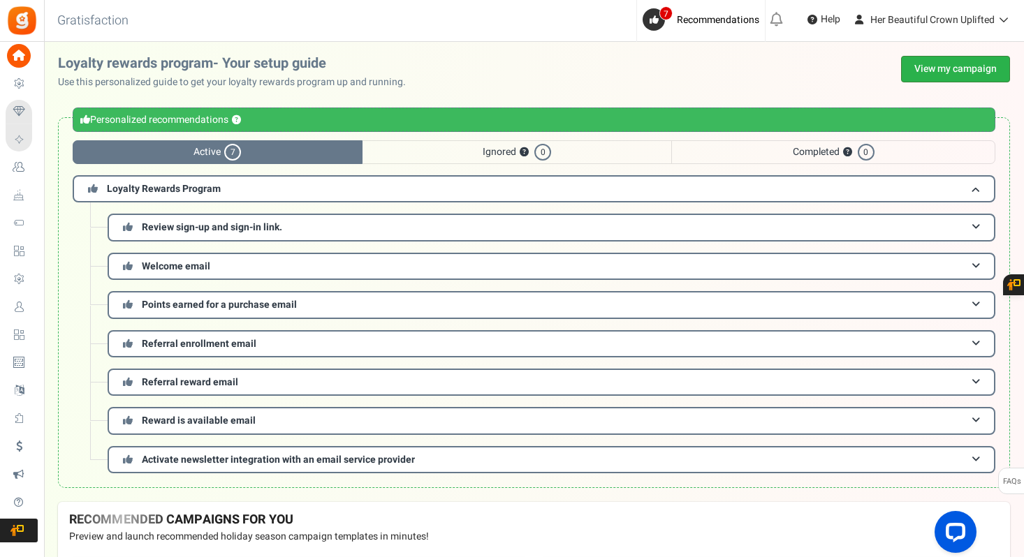
click at [929, 70] on link "View my campaign" at bounding box center [955, 69] width 109 height 27
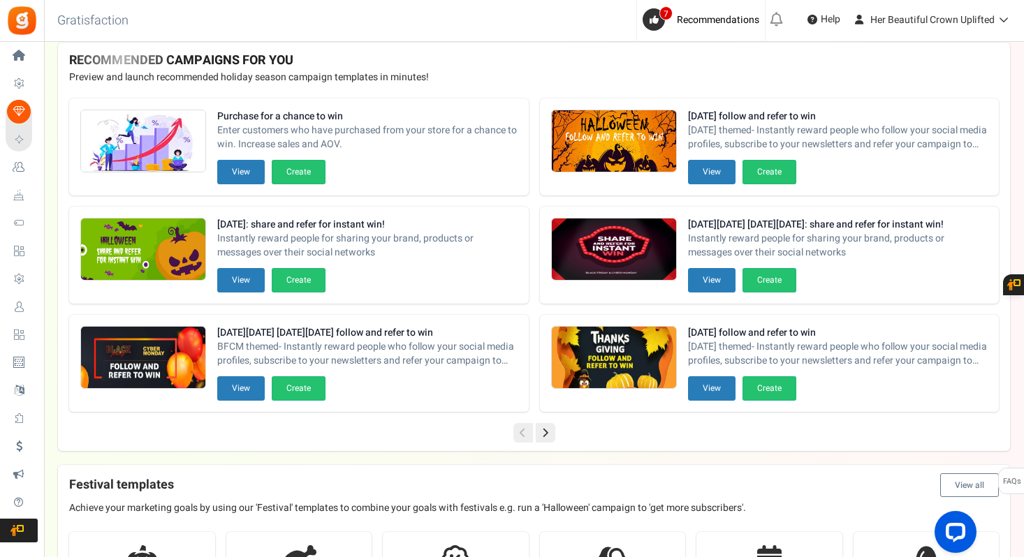
scroll to position [47, 0]
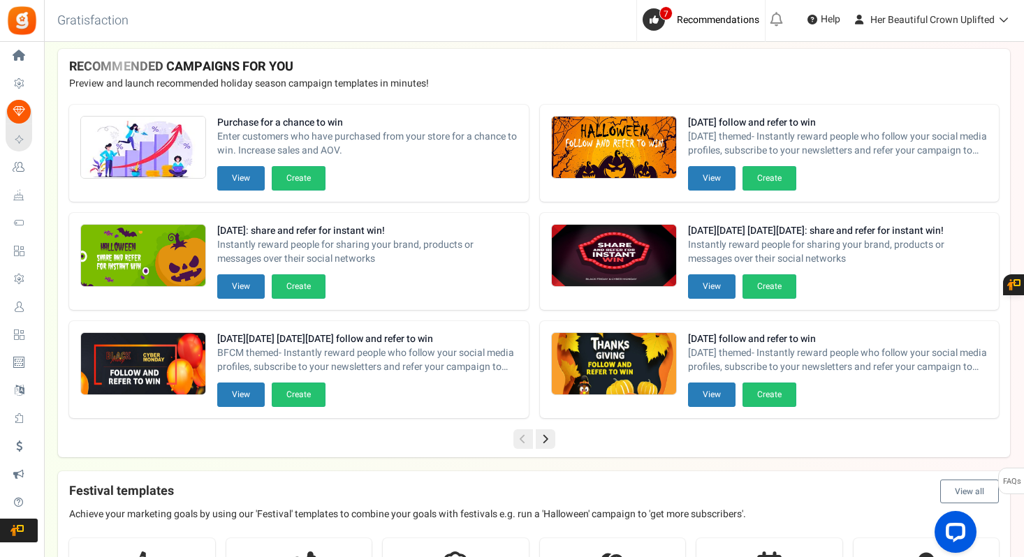
click at [541, 441] on icon at bounding box center [546, 439] width 20 height 20
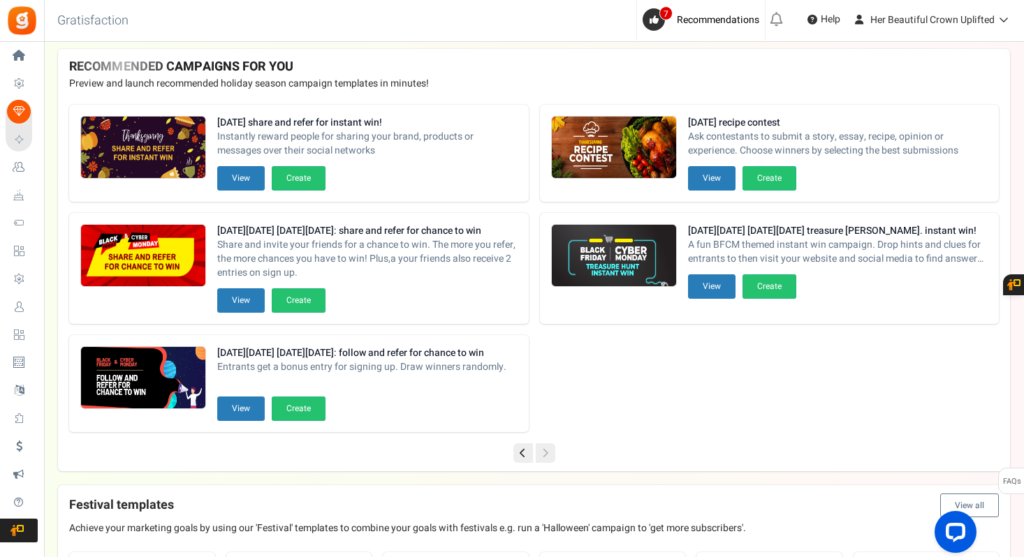
click at [523, 458] on icon at bounding box center [523, 453] width 20 height 20
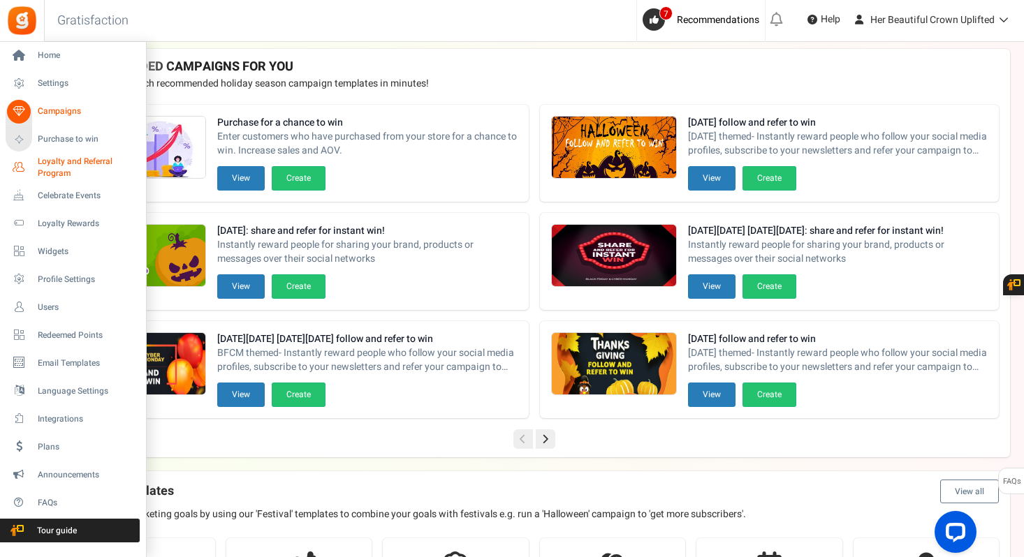
click at [53, 165] on span "Loyalty and Referral Program" at bounding box center [89, 168] width 102 height 24
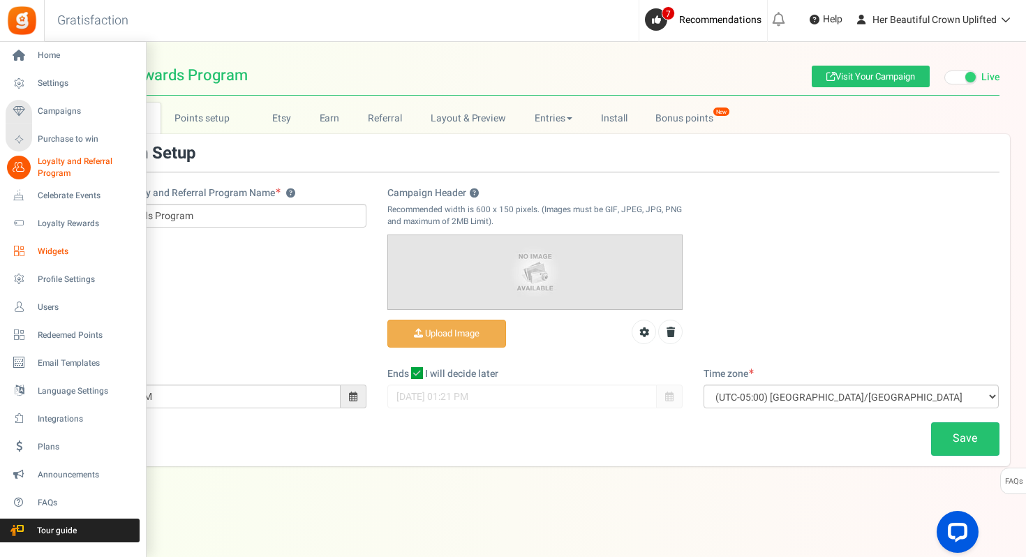
click at [57, 249] on span "Widgets" at bounding box center [87, 252] width 98 height 12
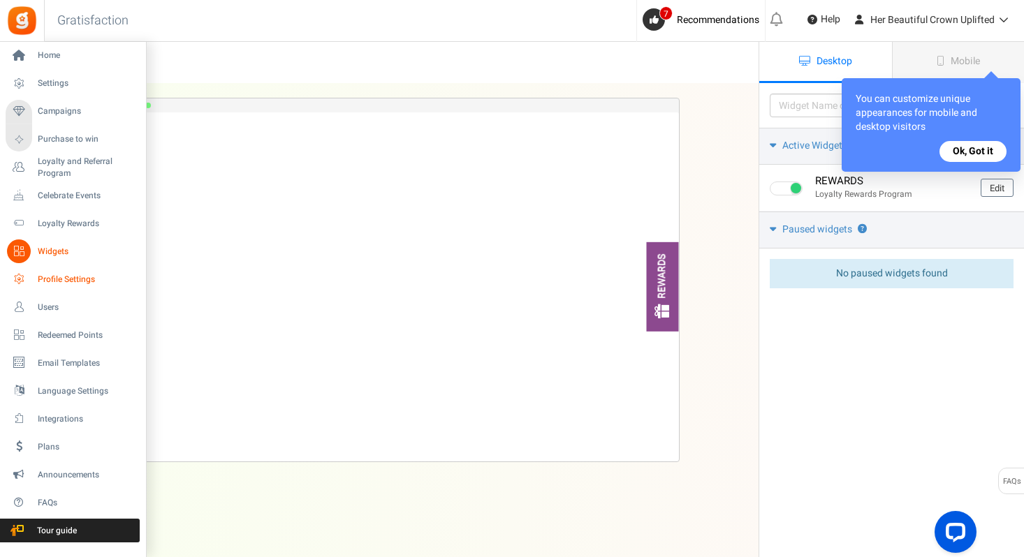
click at [55, 279] on span "Profile Settings" at bounding box center [87, 280] width 98 height 12
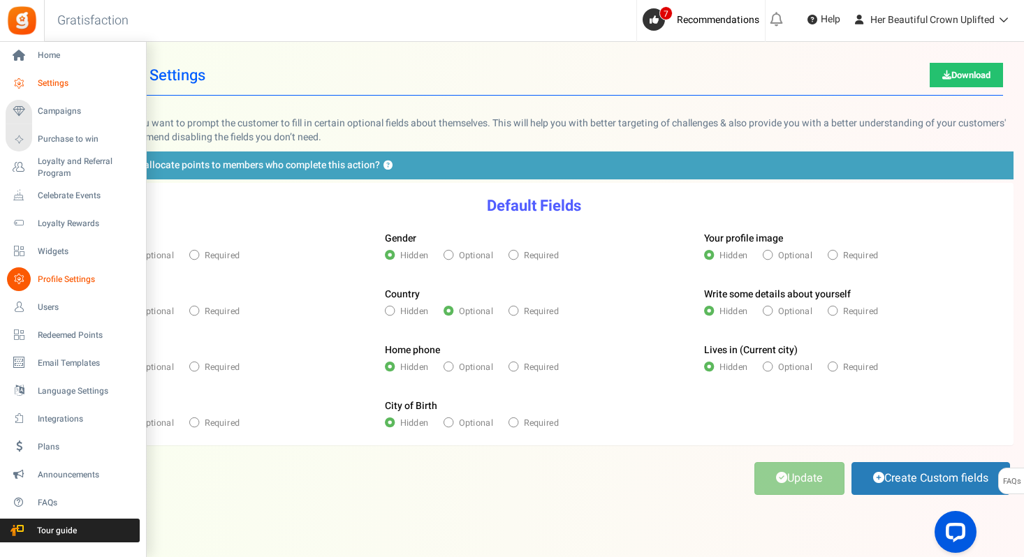
click at [63, 89] on span "Settings" at bounding box center [87, 84] width 98 height 12
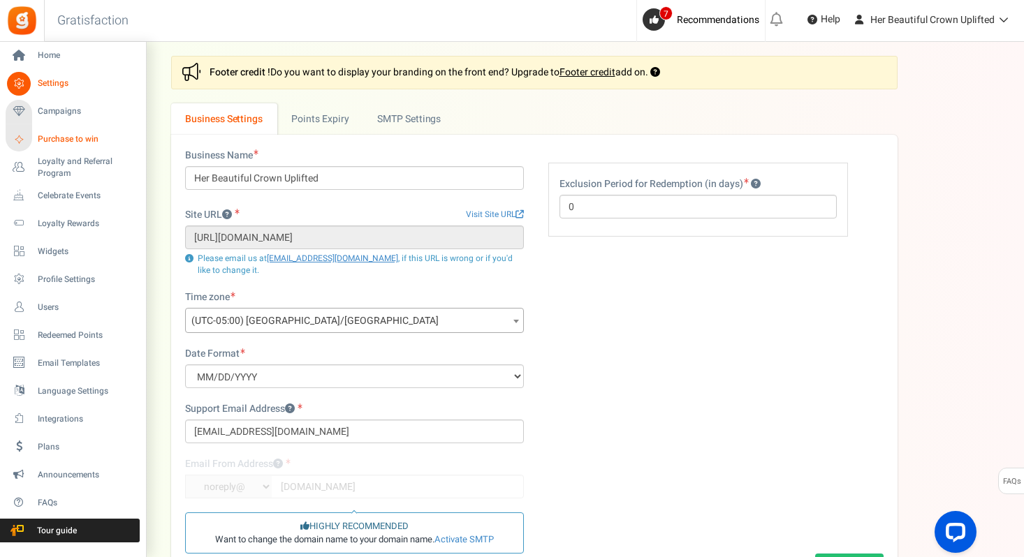
click at [68, 140] on span "Purchase to win" at bounding box center [87, 139] width 98 height 12
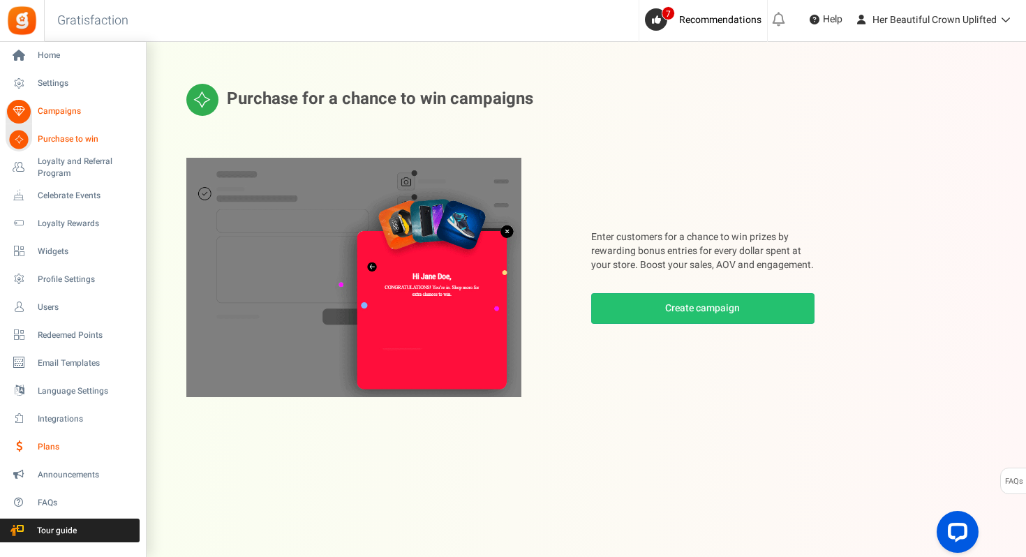
click at [50, 445] on span "Plans" at bounding box center [87, 447] width 98 height 12
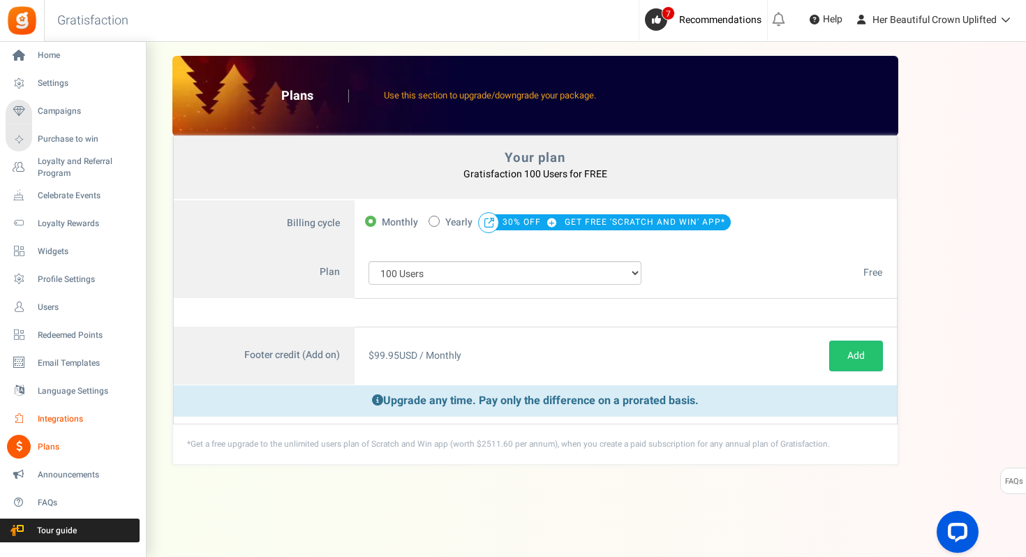
click at [61, 420] on span "Integrations" at bounding box center [87, 419] width 98 height 12
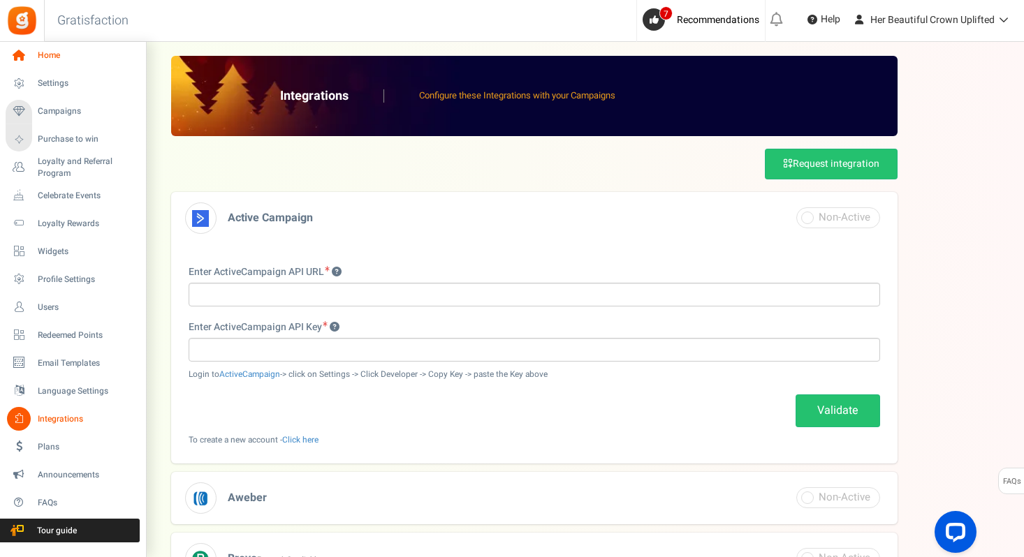
click at [52, 62] on link "Home" at bounding box center [73, 56] width 134 height 24
